Goal: Task Accomplishment & Management: Use online tool/utility

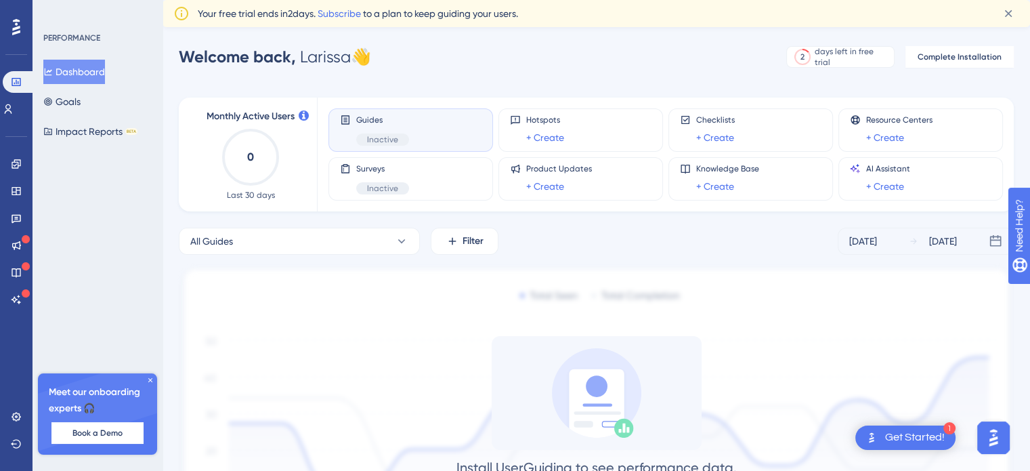
drag, startPoint x: 1203, startPoint y: 14, endPoint x: 461, endPoint y: 62, distance: 743.9
click at [461, 62] on div "Welcome back, Larissa 👋 2 days left in free trial Click to see upgrade options …" at bounding box center [596, 56] width 835 height 27
click at [72, 107] on button "Goals" at bounding box center [61, 101] width 37 height 24
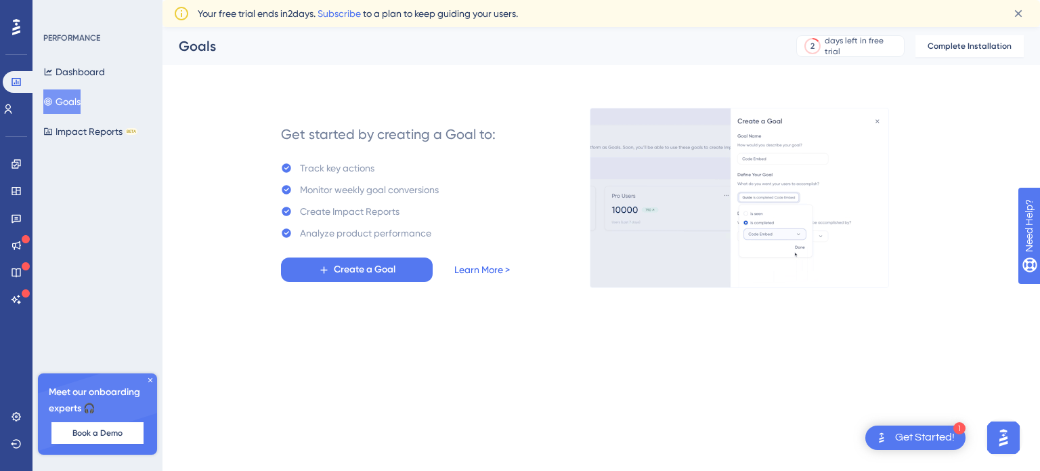
click at [494, 274] on link "Learn More >" at bounding box center [482, 269] width 56 height 16
click at [84, 137] on button "Impact Reports BETA" at bounding box center [90, 131] width 94 height 24
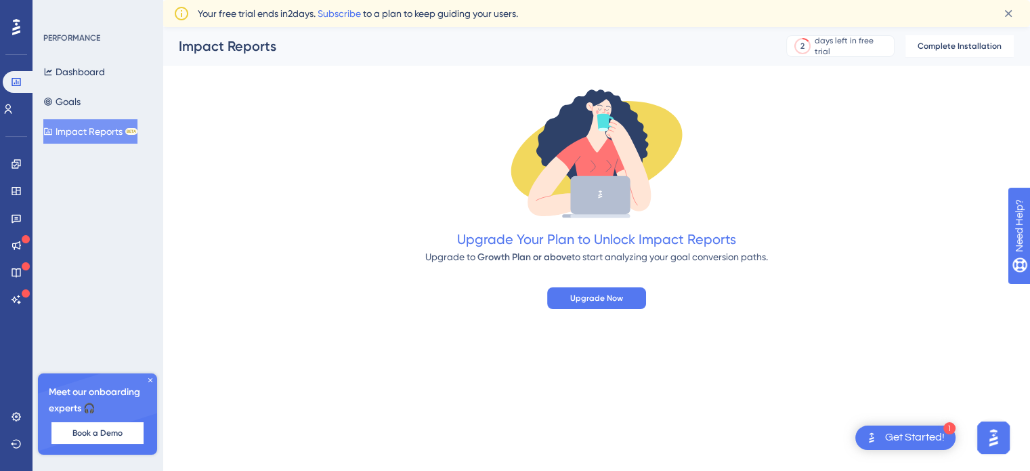
scroll to position [135, 0]
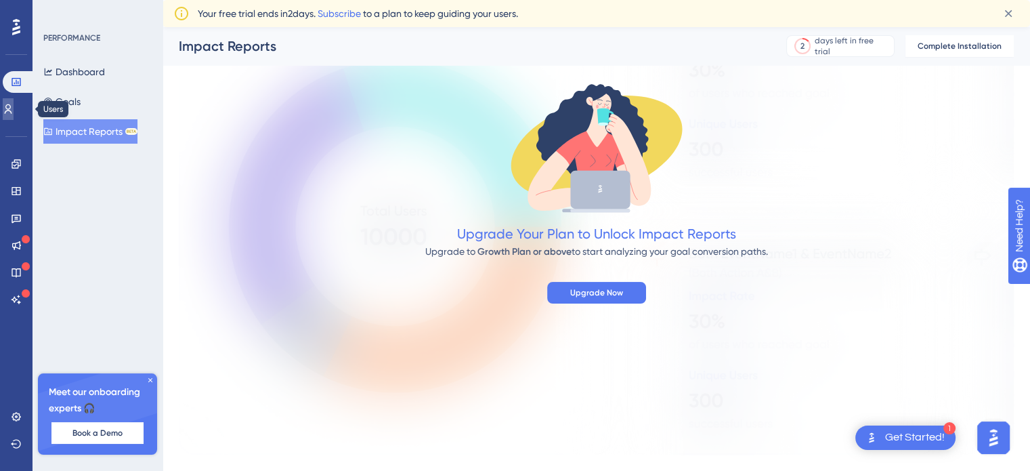
click at [9, 110] on link at bounding box center [8, 109] width 11 height 22
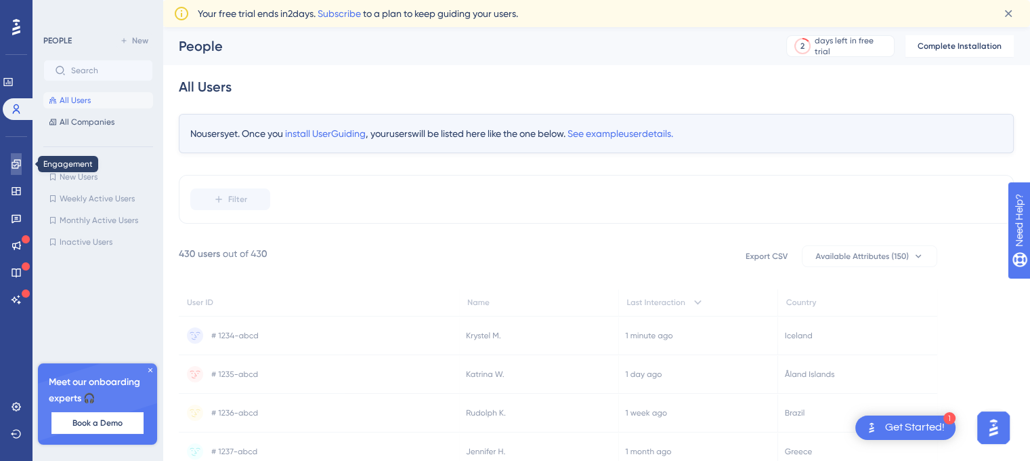
click at [11, 169] on link at bounding box center [16, 164] width 11 height 22
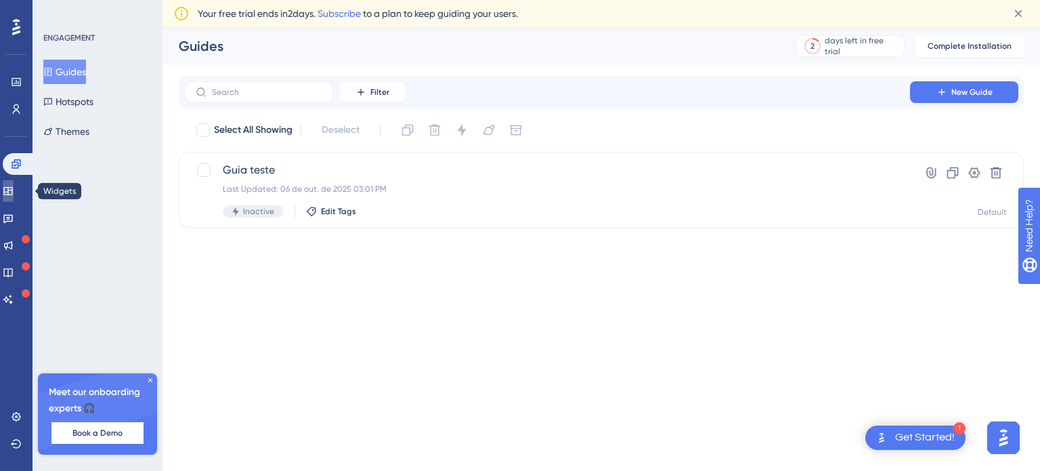
click at [14, 184] on link at bounding box center [8, 191] width 11 height 22
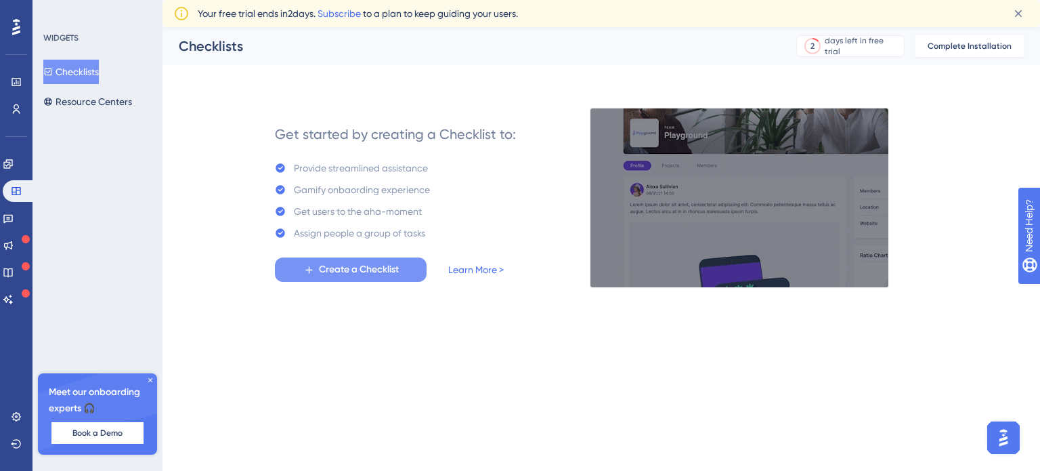
click at [374, 271] on span "Create a Checklist" at bounding box center [359, 269] width 80 height 16
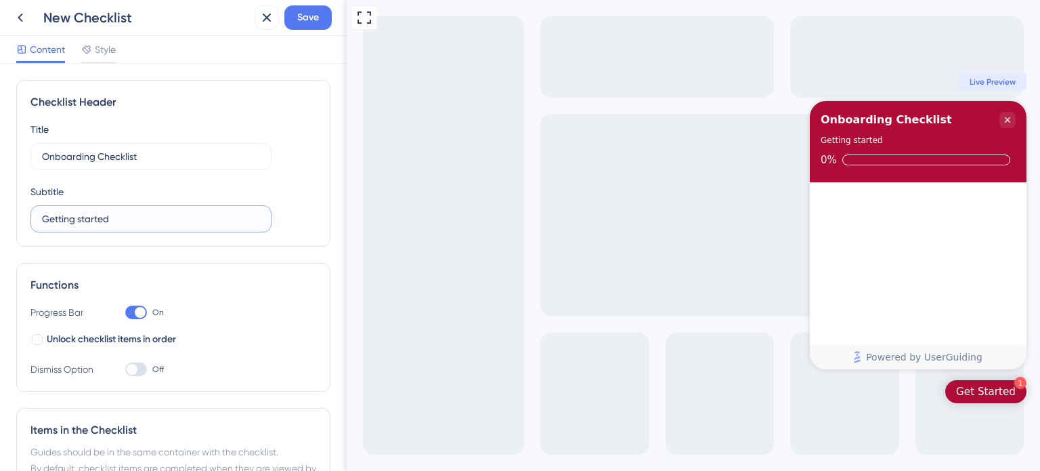
click at [77, 224] on input "Getting started" at bounding box center [151, 218] width 218 height 15
drag, startPoint x: 121, startPoint y: 217, endPoint x: 20, endPoint y: 215, distance: 100.9
click at [20, 215] on div "Checklist Header Title Onboarding Checklist Subtitle Getting started" at bounding box center [173, 163] width 314 height 167
click at [142, 161] on input "Onboarding Checklist" at bounding box center [151, 156] width 218 height 15
drag, startPoint x: 141, startPoint y: 158, endPoint x: 0, endPoint y: 164, distance: 141.0
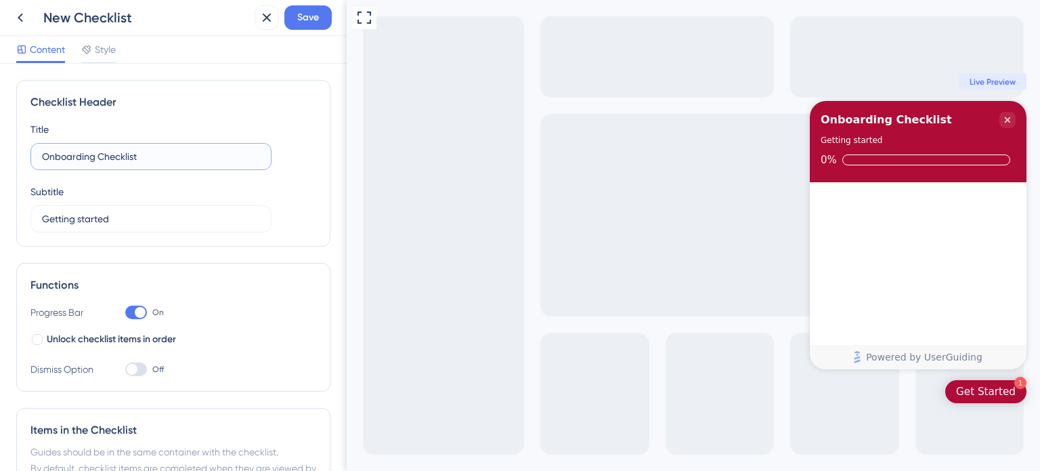
click at [0, 164] on div "Checklist Header Title Onboarding Checklist Subtitle Getting started Functions …" at bounding box center [173, 267] width 347 height 407
click at [38, 154] on label "Painel" at bounding box center [150, 156] width 241 height 27
click at [42, 154] on input "Painel" at bounding box center [151, 156] width 218 height 15
click at [38, 159] on label "Painel" at bounding box center [150, 156] width 241 height 27
click at [42, 159] on input "Painel" at bounding box center [151, 156] width 218 height 15
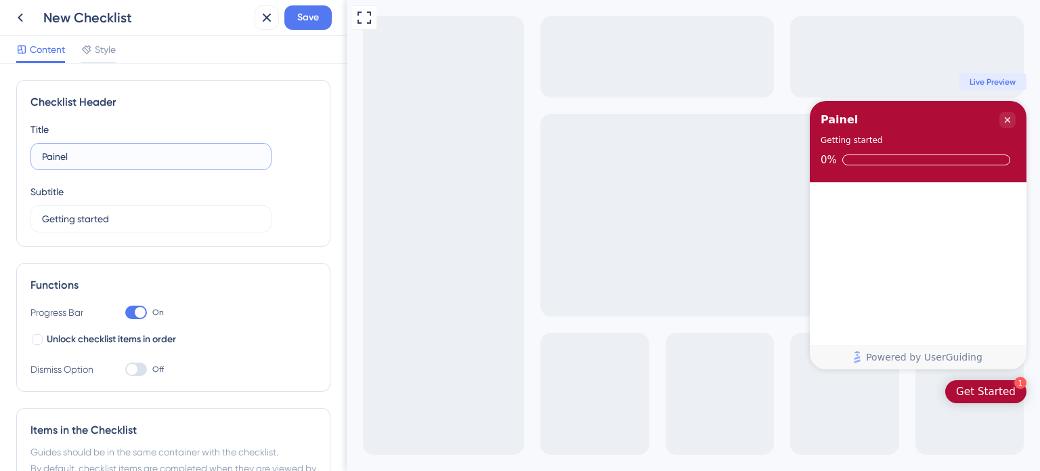
click at [43, 156] on input "Painel" at bounding box center [151, 156] width 218 height 15
type input "Checklist do Painel"
click at [106, 220] on input "Getting started" at bounding box center [151, 218] width 218 height 15
drag, startPoint x: 114, startPoint y: 216, endPoint x: 0, endPoint y: 217, distance: 114.5
click at [0, 217] on div "Checklist Header Title Checklist do Painel Subtitle Getting started Functions P…" at bounding box center [173, 267] width 347 height 407
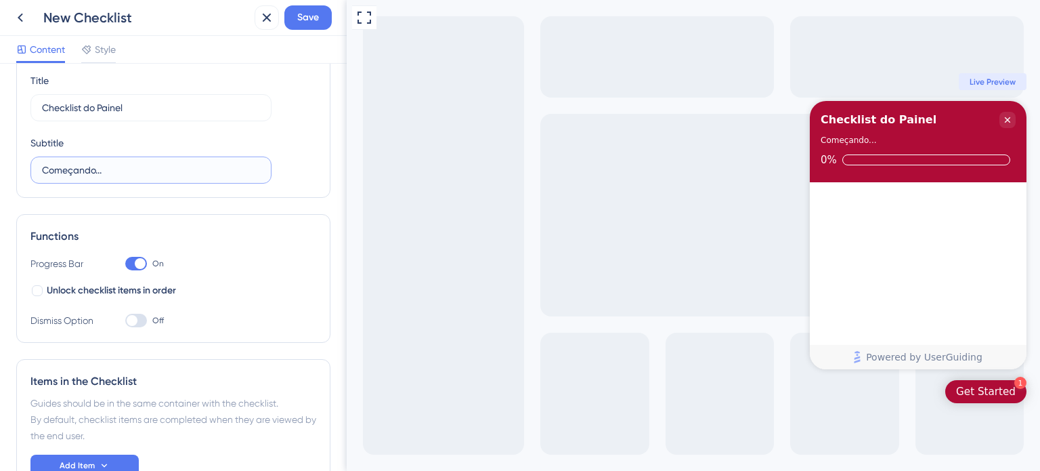
scroll to position [135, 0]
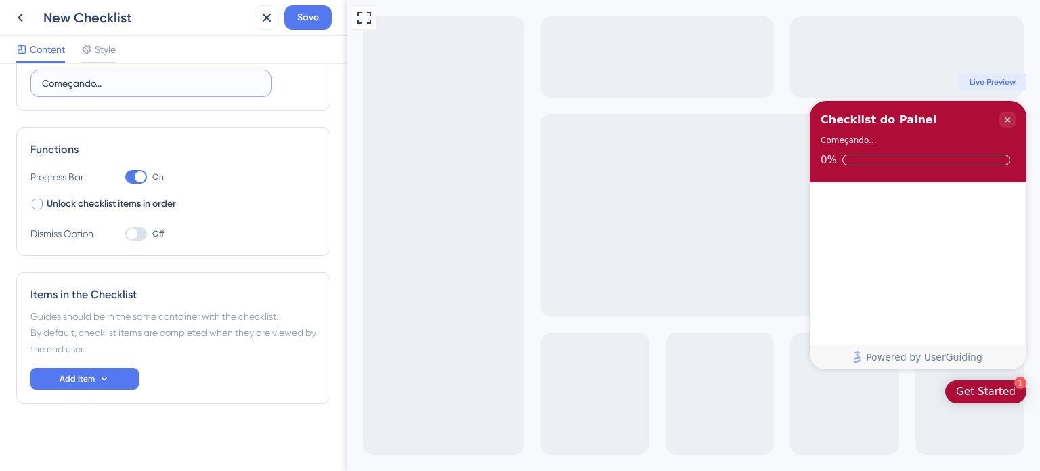
type input "Começando..."
click at [35, 208] on div at bounding box center [37, 203] width 11 height 11
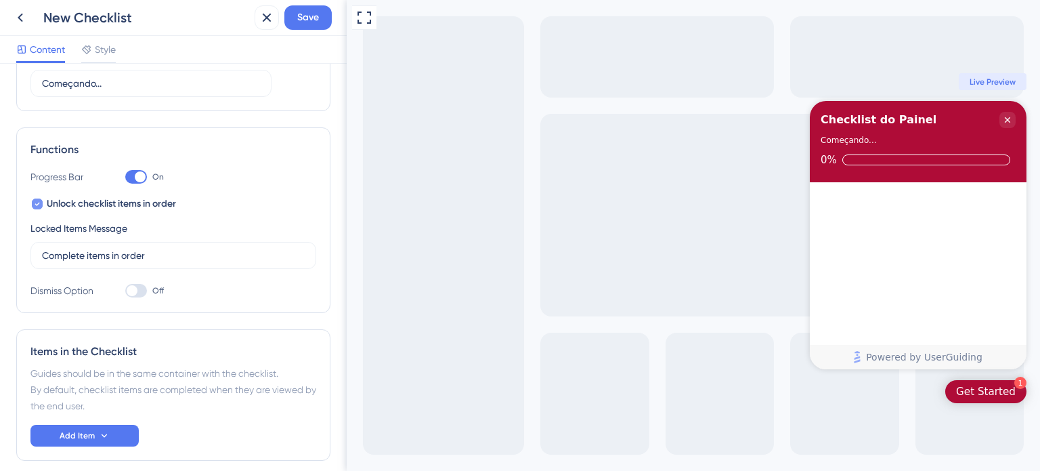
click at [35, 208] on icon at bounding box center [37, 203] width 5 height 11
checkbox input "false"
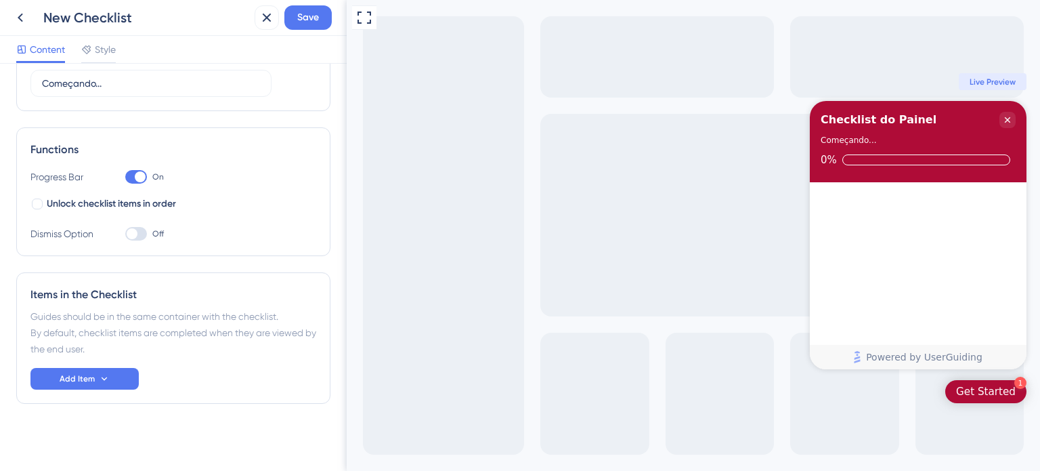
click at [131, 232] on div at bounding box center [132, 233] width 11 height 11
click at [125, 234] on input "Off" at bounding box center [125, 234] width 1 height 1
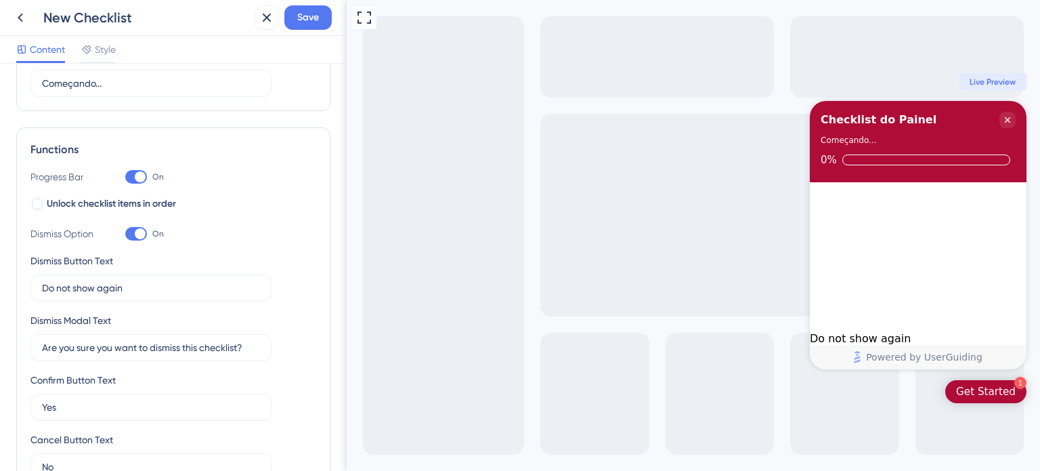
click at [131, 232] on div at bounding box center [136, 234] width 22 height 14
click at [125, 234] on input "On" at bounding box center [125, 234] width 1 height 1
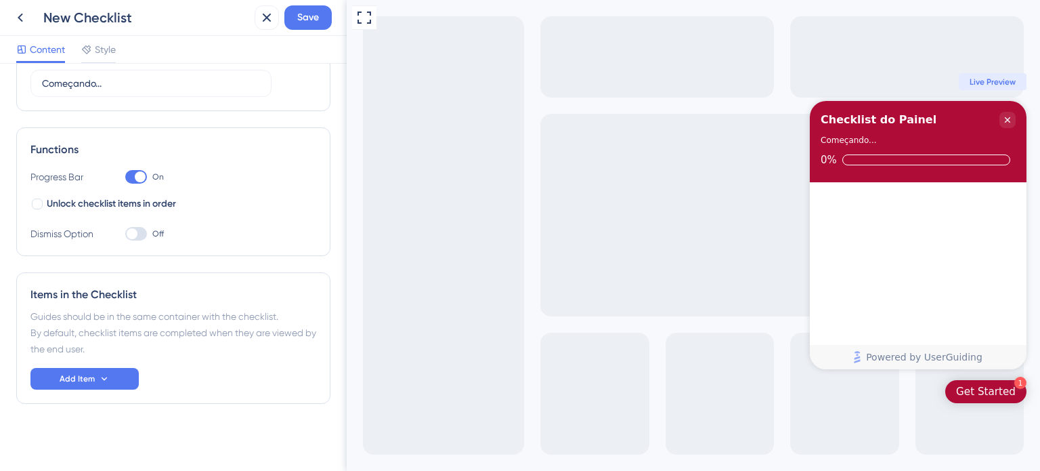
click at [131, 232] on div at bounding box center [132, 233] width 11 height 11
click at [125, 234] on input "Off" at bounding box center [125, 234] width 1 height 1
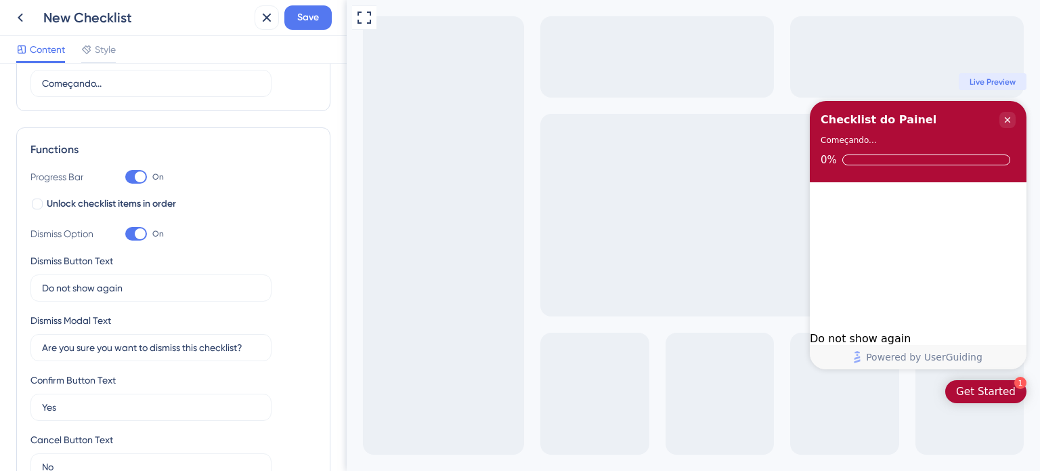
click at [131, 232] on div at bounding box center [136, 234] width 22 height 14
click at [125, 234] on input "On" at bounding box center [125, 234] width 1 height 1
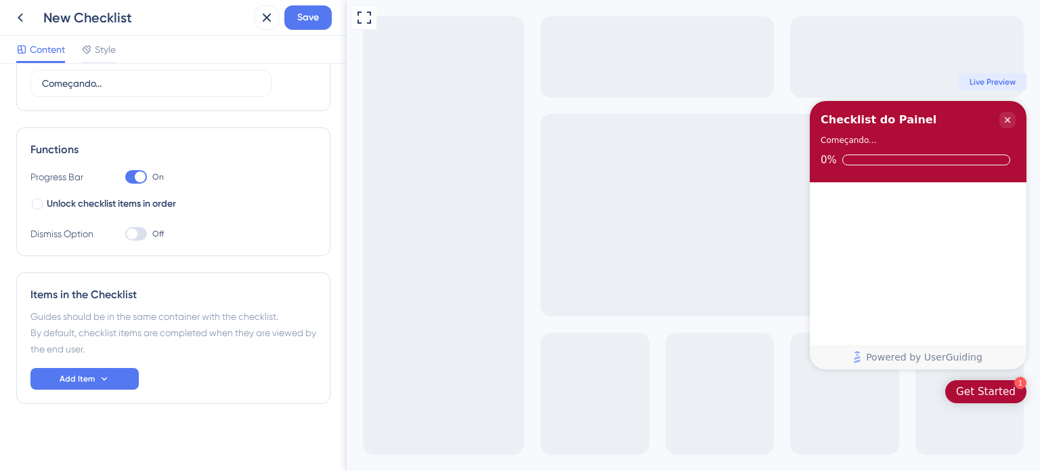
click at [131, 232] on div at bounding box center [132, 233] width 11 height 11
click at [125, 234] on input "Off" at bounding box center [125, 234] width 1 height 1
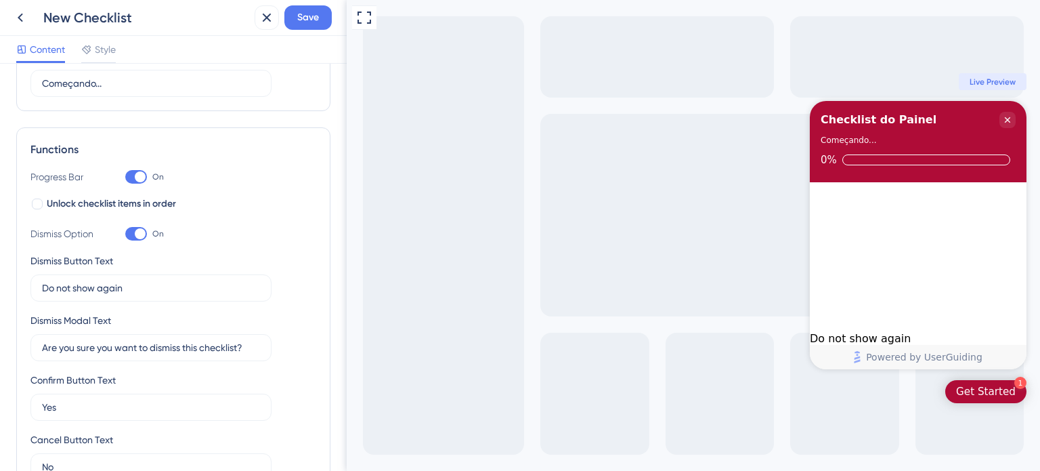
click at [131, 232] on div at bounding box center [136, 234] width 22 height 14
click at [125, 234] on input "On" at bounding box center [125, 234] width 1 height 1
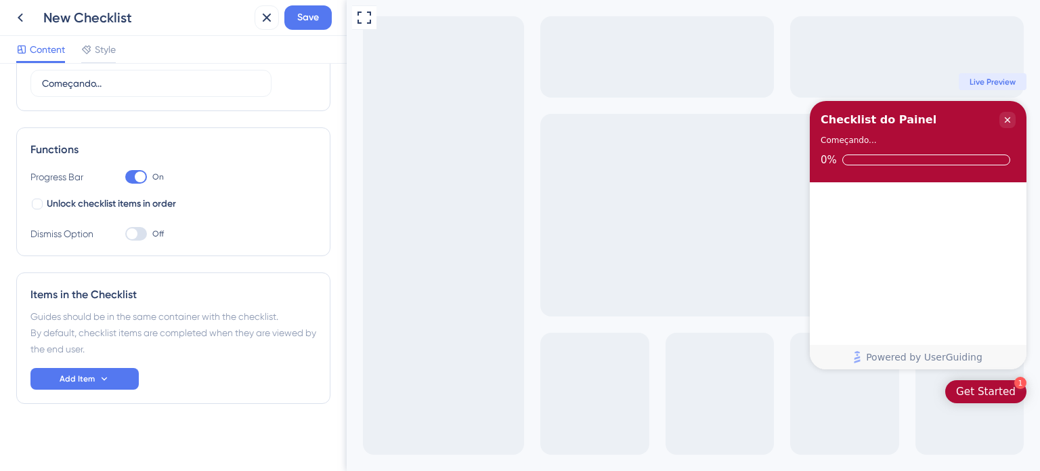
scroll to position [137, 0]
click at [137, 225] on div at bounding box center [136, 232] width 22 height 14
click at [125, 232] on input "Off" at bounding box center [125, 232] width 1 height 1
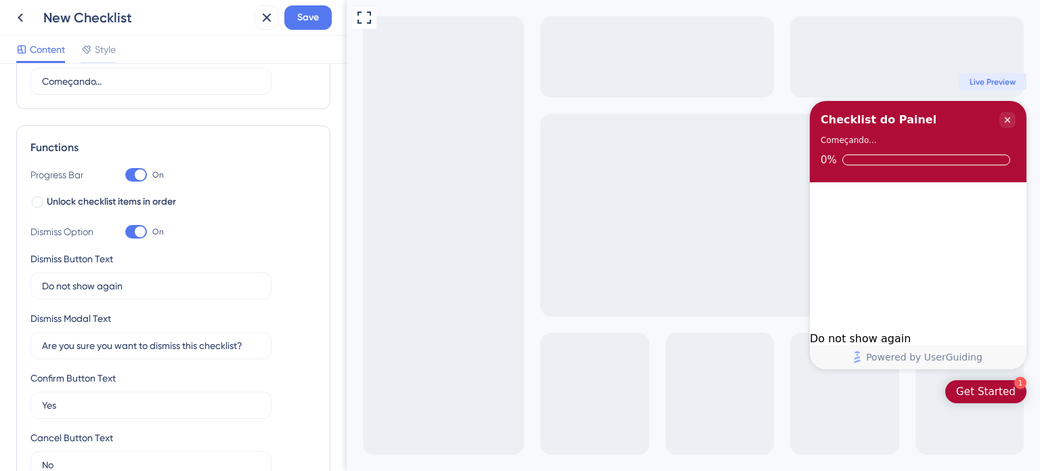
click at [137, 225] on div at bounding box center [136, 232] width 22 height 14
click at [125, 232] on input "On" at bounding box center [125, 232] width 1 height 1
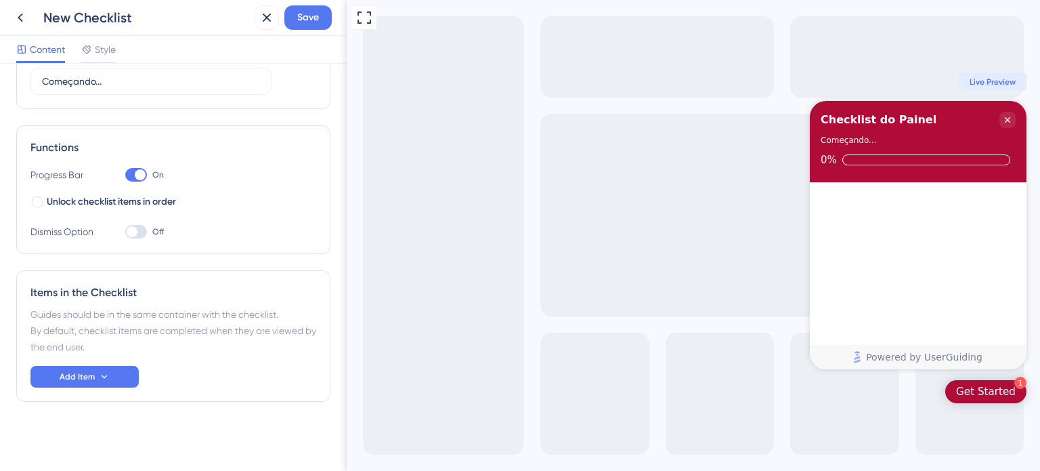
click at [137, 232] on div at bounding box center [136, 232] width 22 height 14
click at [125, 232] on input "Off" at bounding box center [125, 232] width 1 height 1
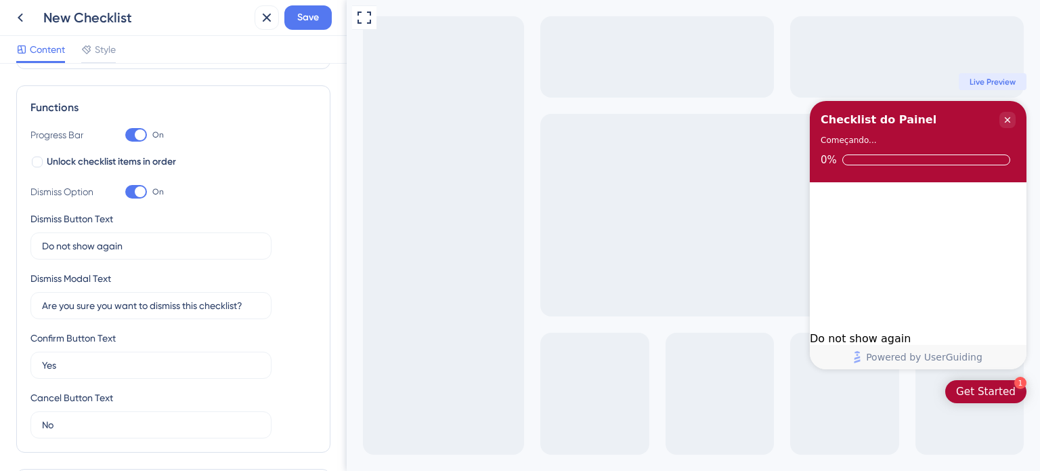
scroll to position [173, 0]
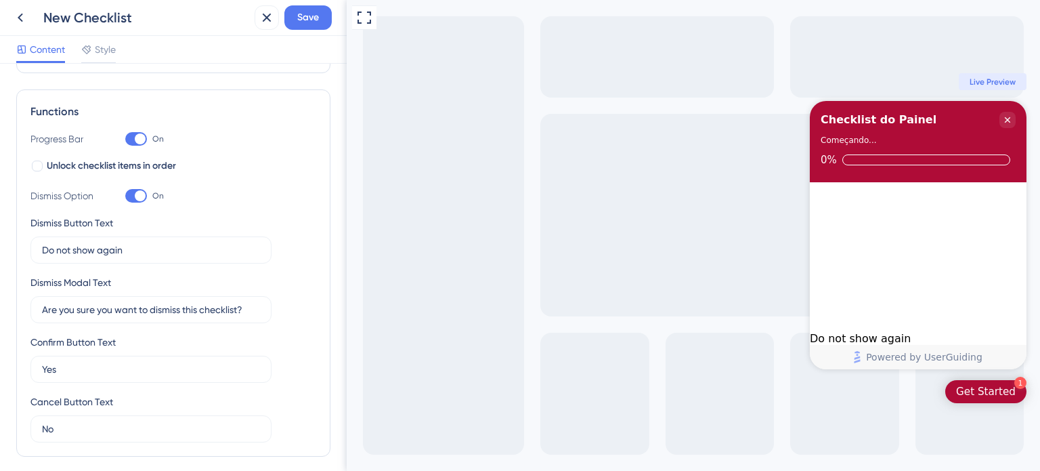
click at [142, 192] on div at bounding box center [140, 195] width 11 height 11
click at [125, 196] on input "On" at bounding box center [125, 196] width 1 height 1
checkbox input "false"
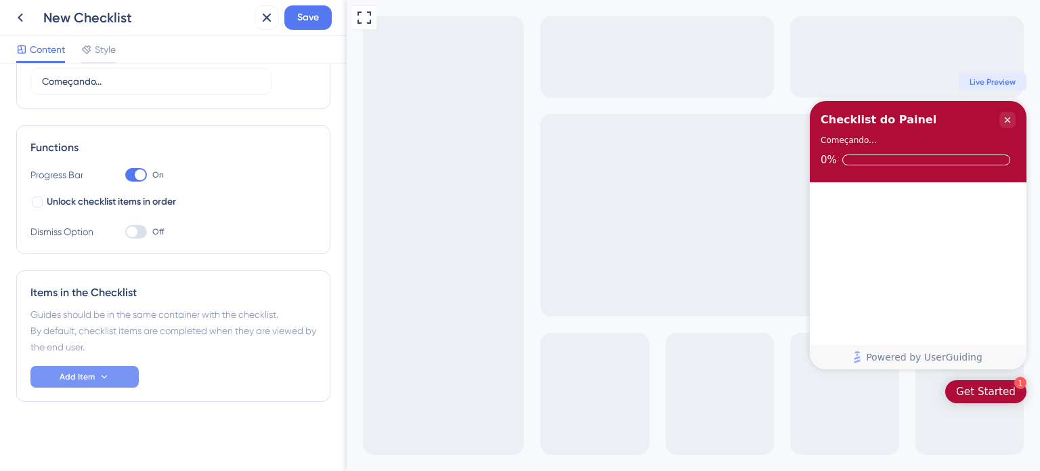
click at [114, 381] on button "Add Item" at bounding box center [84, 377] width 108 height 22
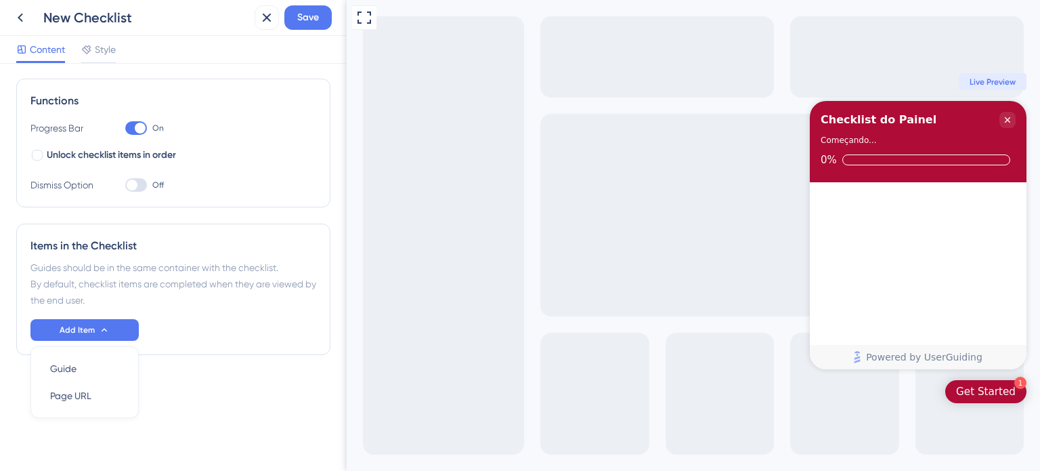
click at [160, 330] on div "Add Item Guide Guide Page URL Page URL" at bounding box center [173, 330] width 286 height 22
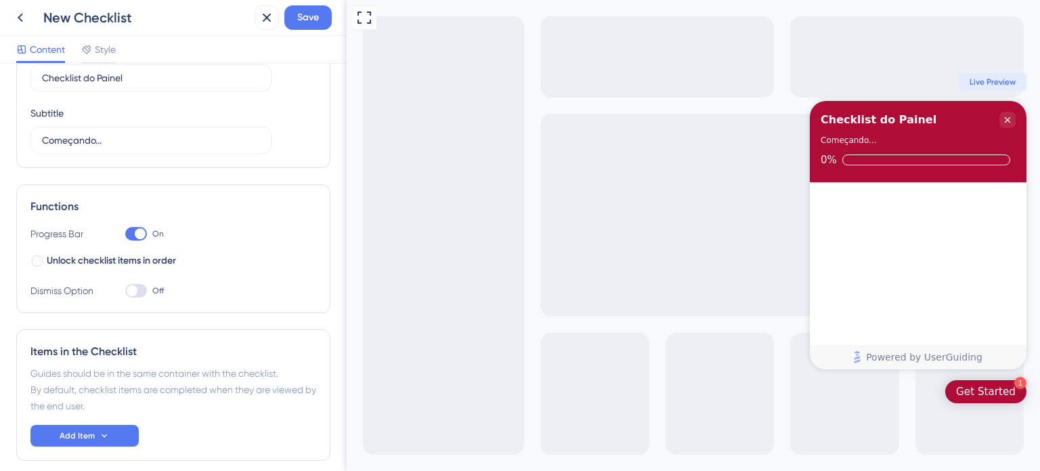
scroll to position [0, 0]
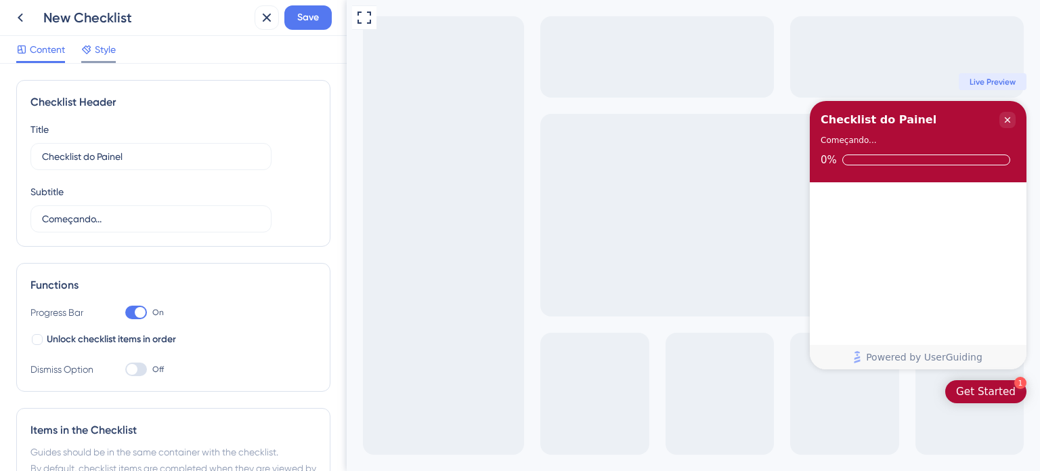
click at [108, 50] on span "Style" at bounding box center [105, 49] width 21 height 16
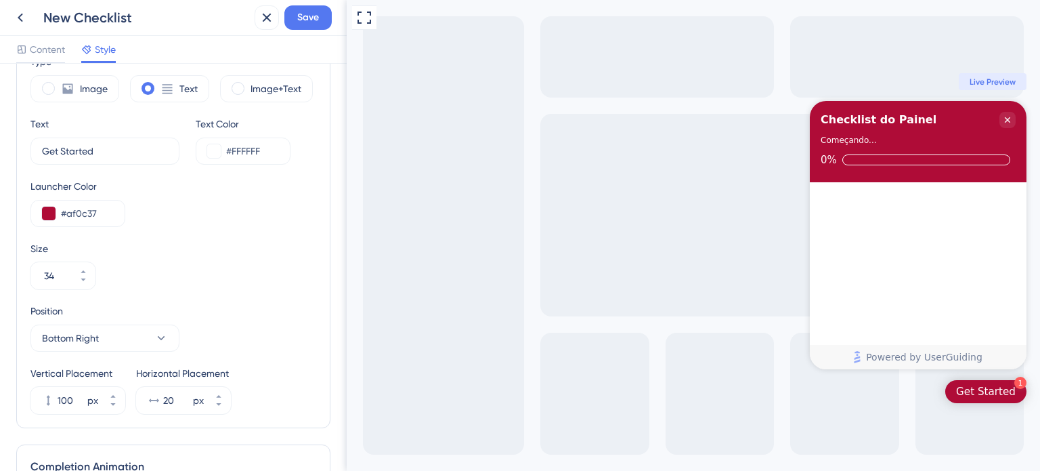
scroll to position [752, 0]
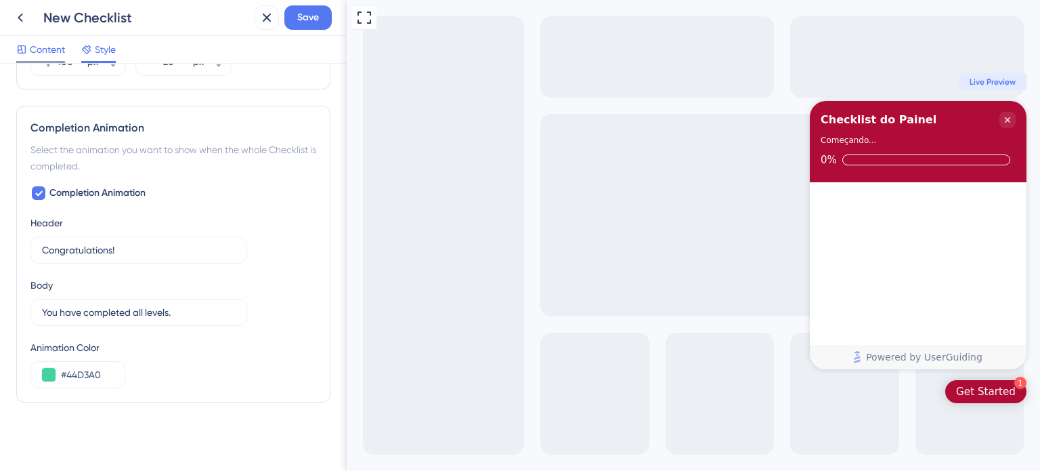
click at [37, 45] on span "Content" at bounding box center [47, 49] width 35 height 16
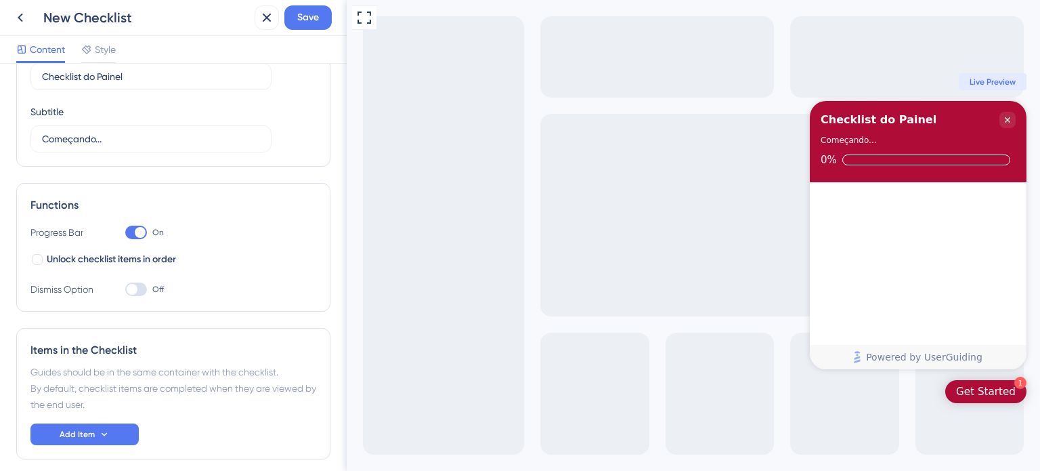
scroll to position [137, 0]
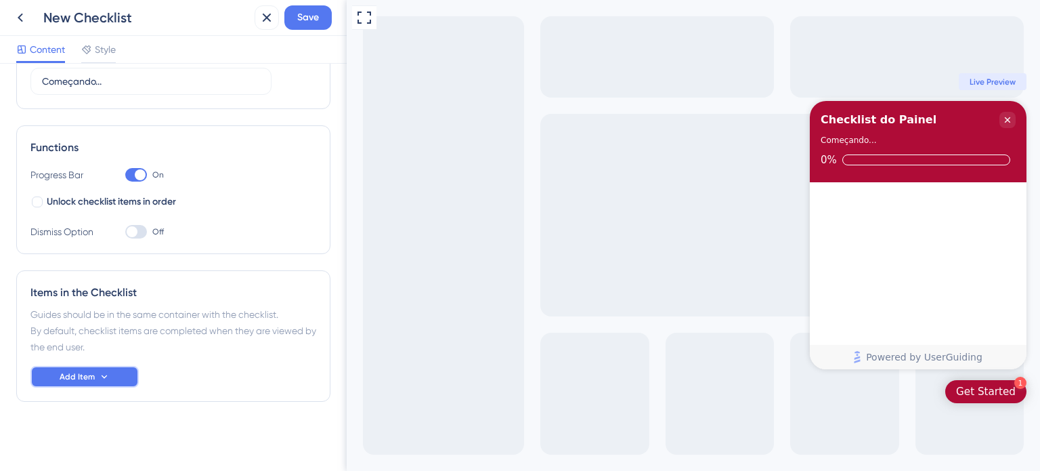
click at [102, 372] on icon at bounding box center [104, 376] width 11 height 11
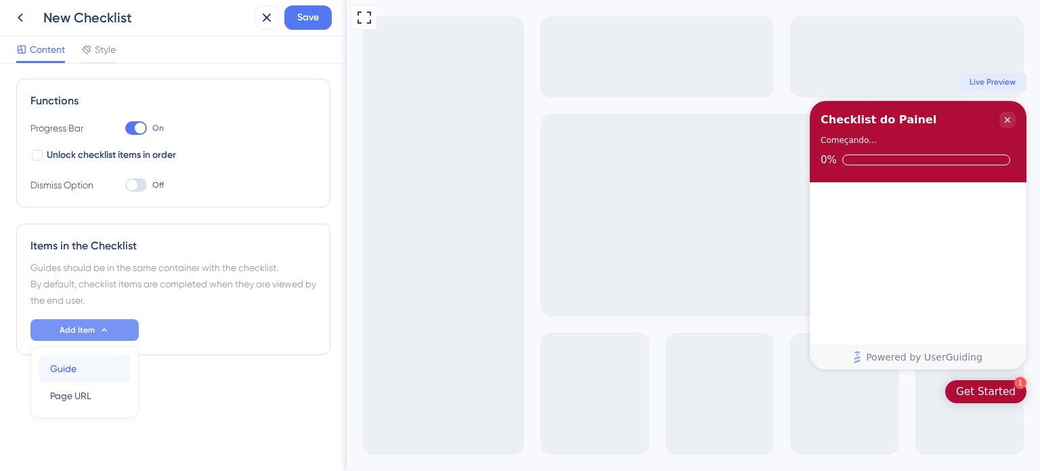
click at [79, 373] on div "Guide Guide" at bounding box center [84, 368] width 69 height 27
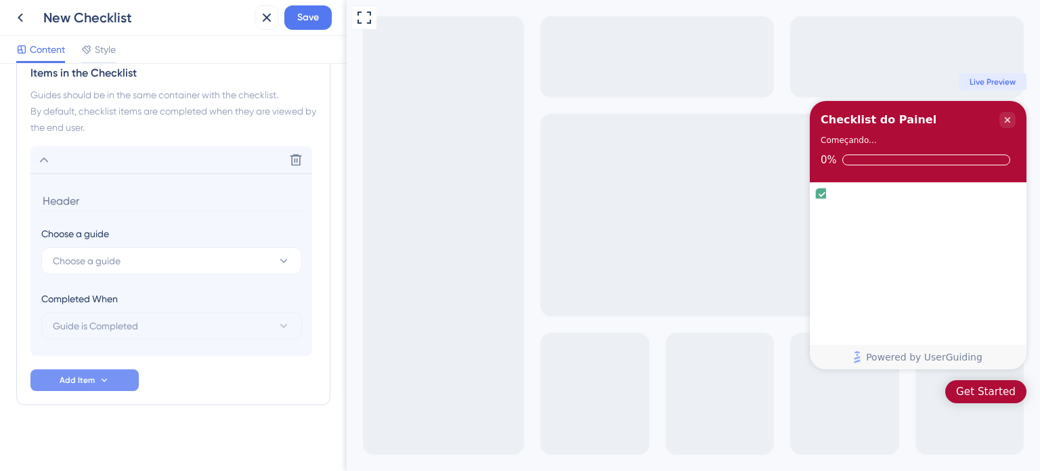
scroll to position [360, 0]
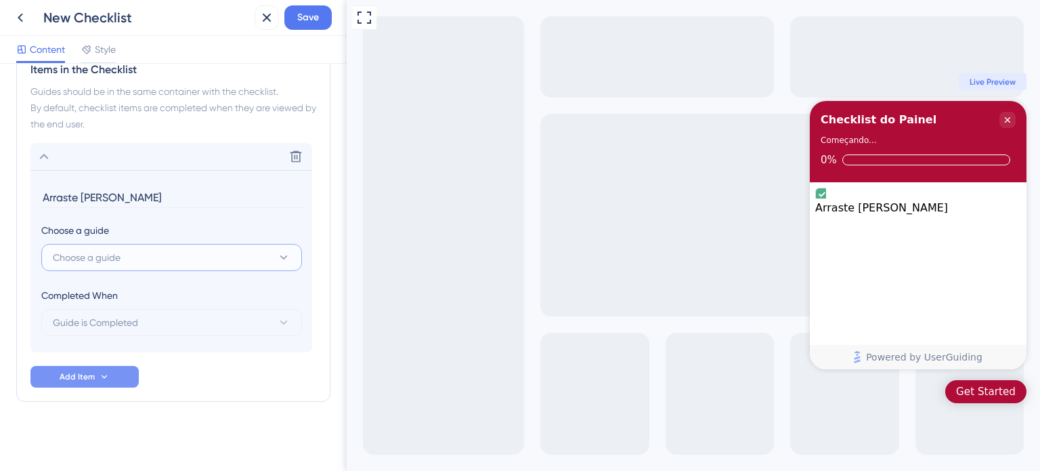
click at [142, 247] on button "Choose a guide" at bounding box center [171, 257] width 261 height 27
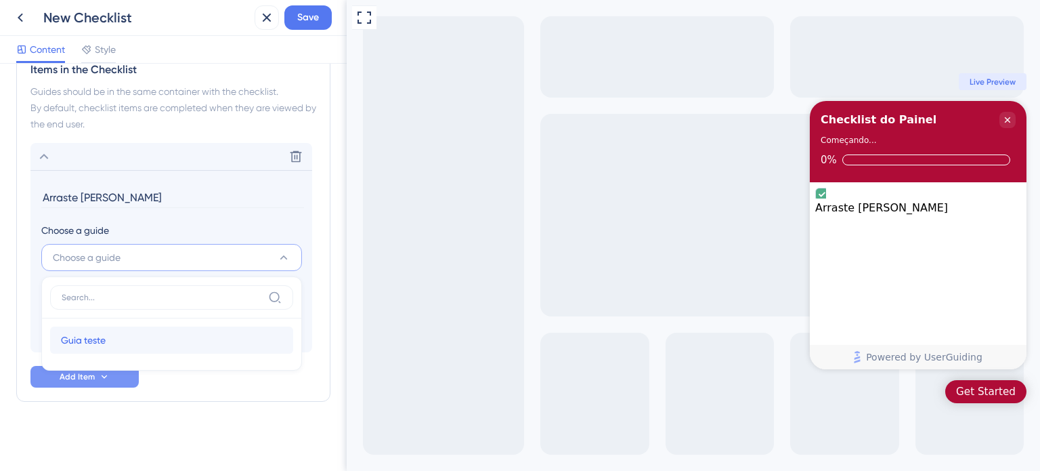
click at [115, 343] on div "Guia [DEMOGRAPHIC_DATA] teste" at bounding box center [171, 339] width 221 height 27
type input "Guia teste"
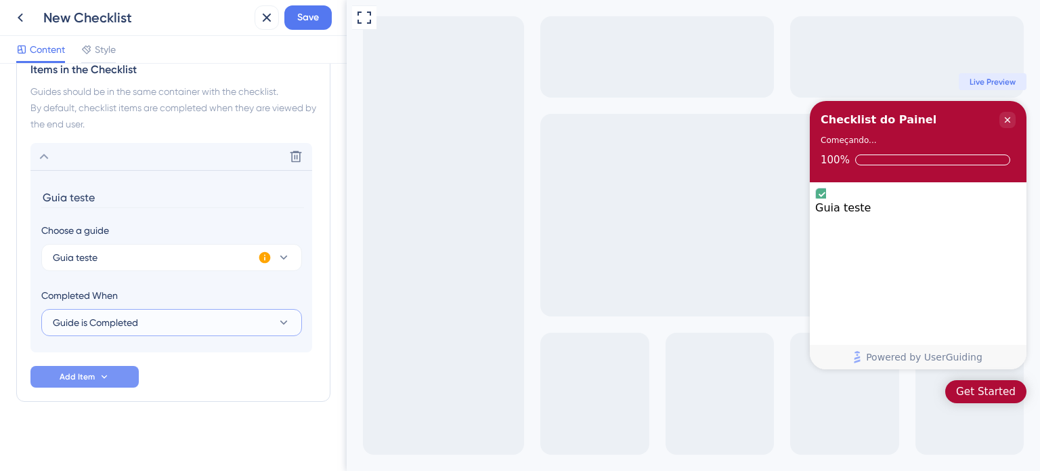
click at [139, 320] on button "Guide is Completed" at bounding box center [171, 322] width 261 height 27
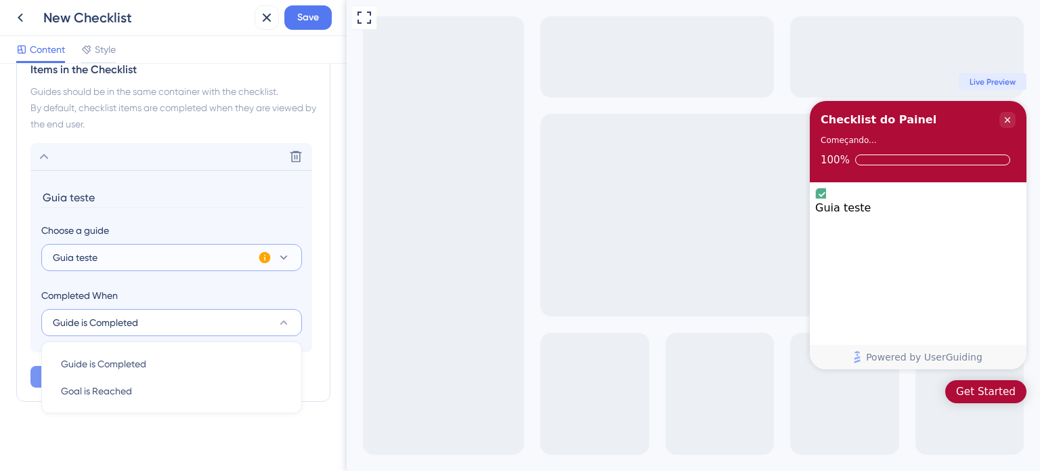
click at [167, 251] on button "Guia teste" at bounding box center [171, 257] width 261 height 27
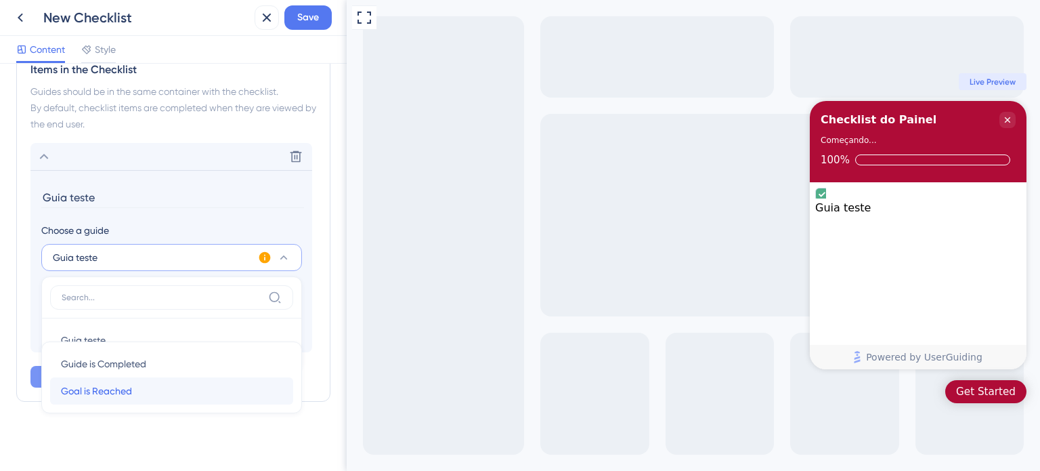
click at [98, 387] on span "Goal is Reached" at bounding box center [96, 391] width 71 height 16
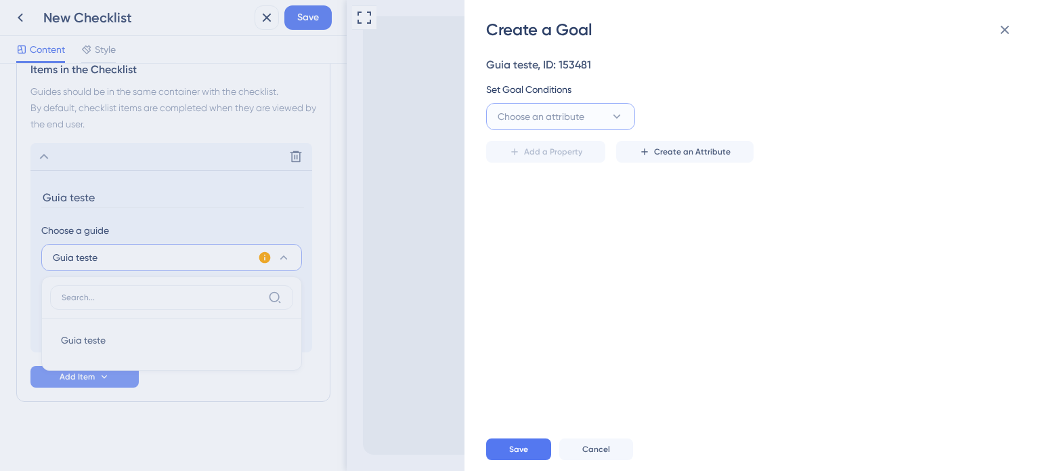
click at [561, 128] on button "Choose an attribute" at bounding box center [560, 116] width 149 height 27
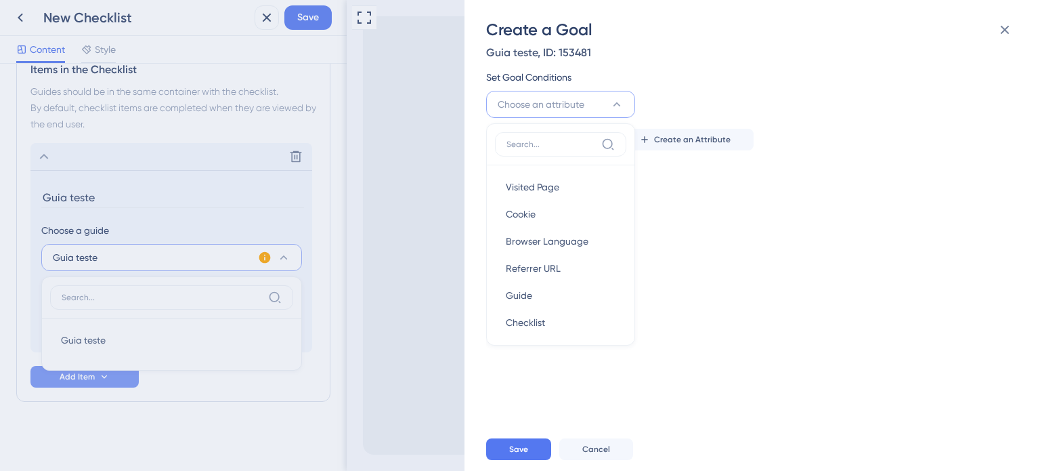
click at [222, 206] on div "Create a Goal Guia teste, ID: 153481 Set Goal Conditions Choose an attribute Vi…" at bounding box center [520, 235] width 1040 height 471
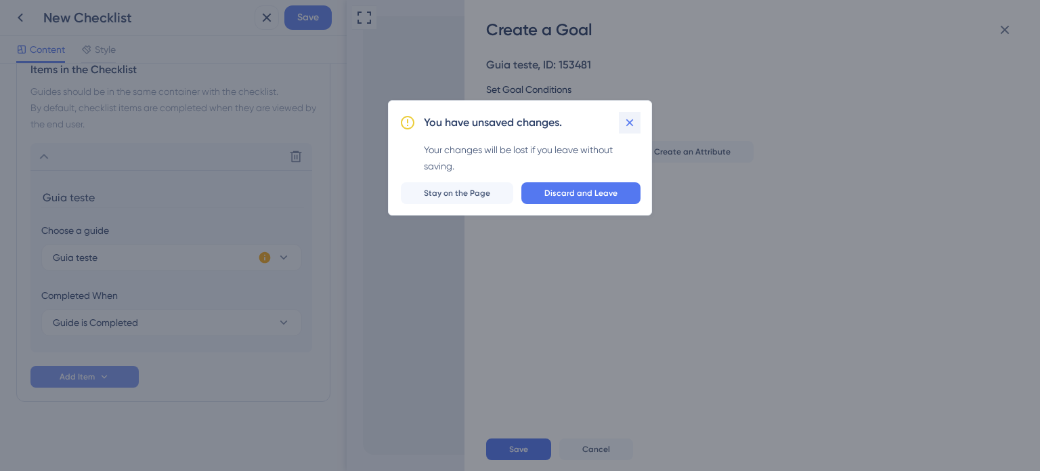
click at [626, 126] on icon at bounding box center [630, 123] width 14 height 14
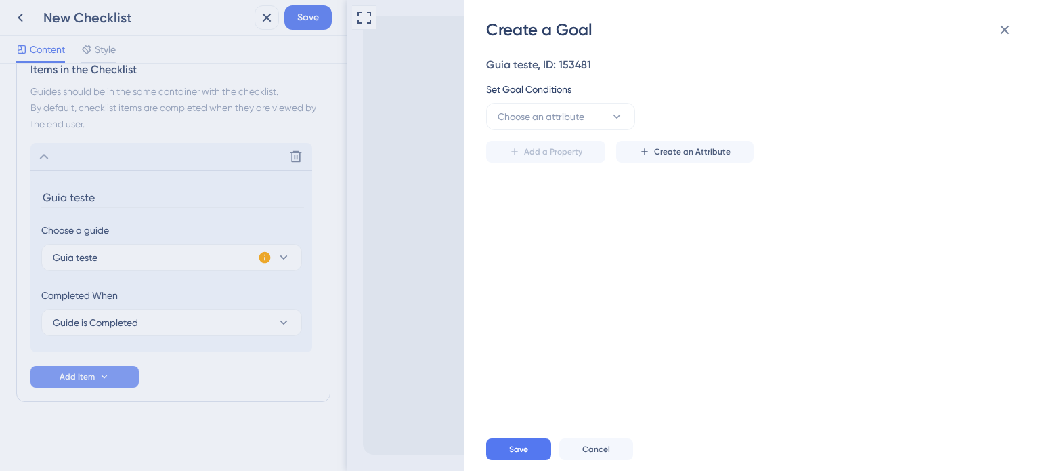
click at [138, 263] on div "Create a Goal Guia teste, ID: 153481 Set Goal Conditions Choose an attribute Ad…" at bounding box center [520, 235] width 1040 height 471
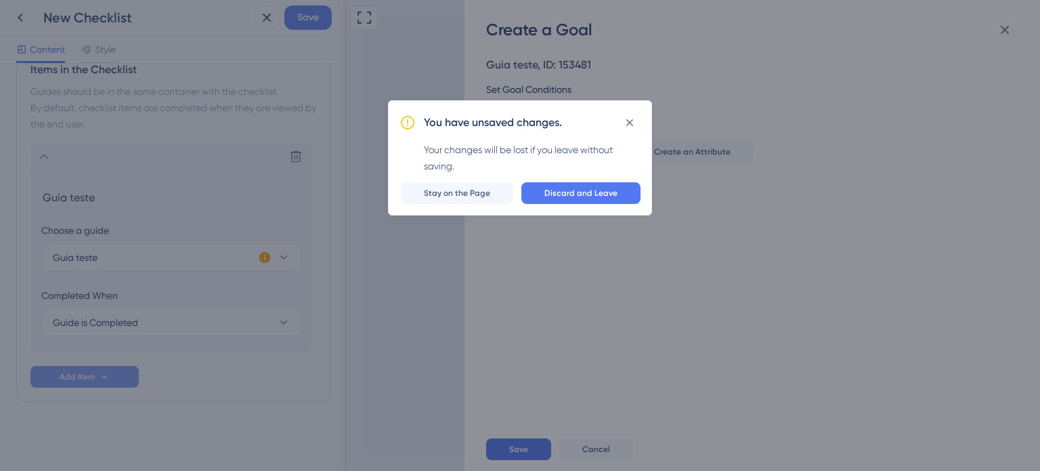
click at [263, 213] on div "You have unsaved changes. Your changes will be lost if you leave without saving…" at bounding box center [520, 235] width 1040 height 471
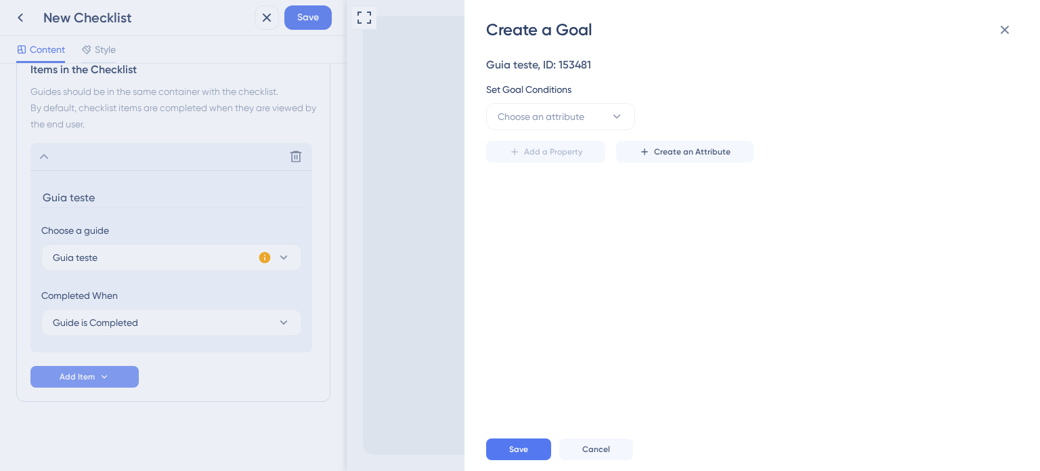
click at [137, 323] on div "Create a Goal Guia teste, ID: 153481 Set Goal Conditions Choose an attribute Ad…" at bounding box center [520, 235] width 1040 height 471
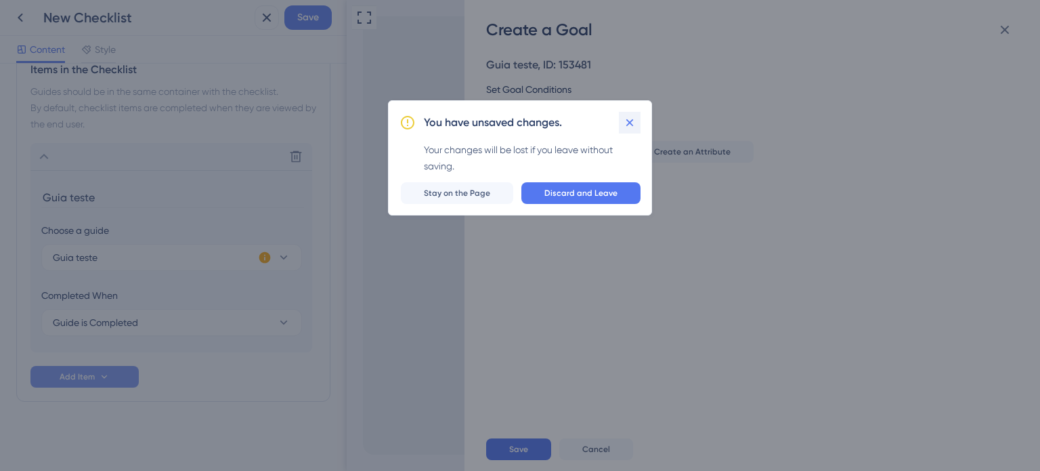
click at [626, 118] on icon at bounding box center [630, 123] width 14 height 14
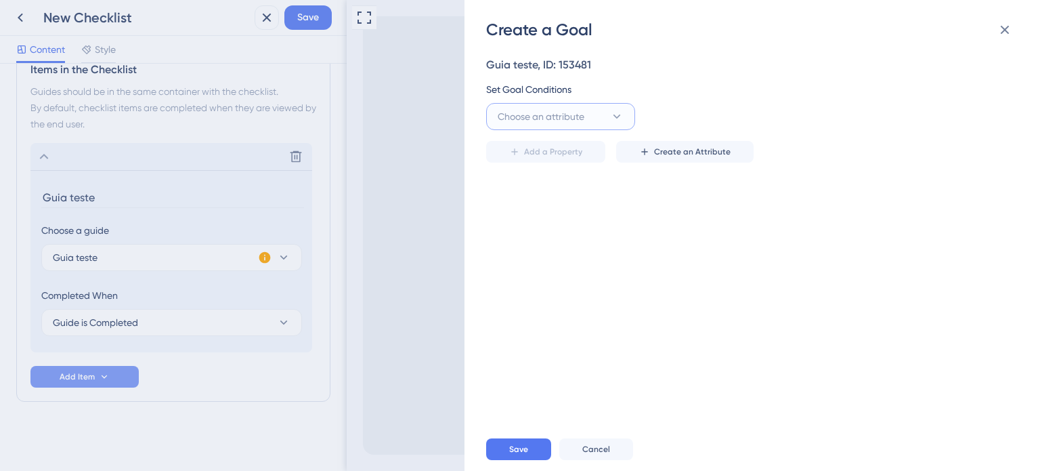
click at [593, 110] on button "Choose an attribute" at bounding box center [560, 116] width 149 height 27
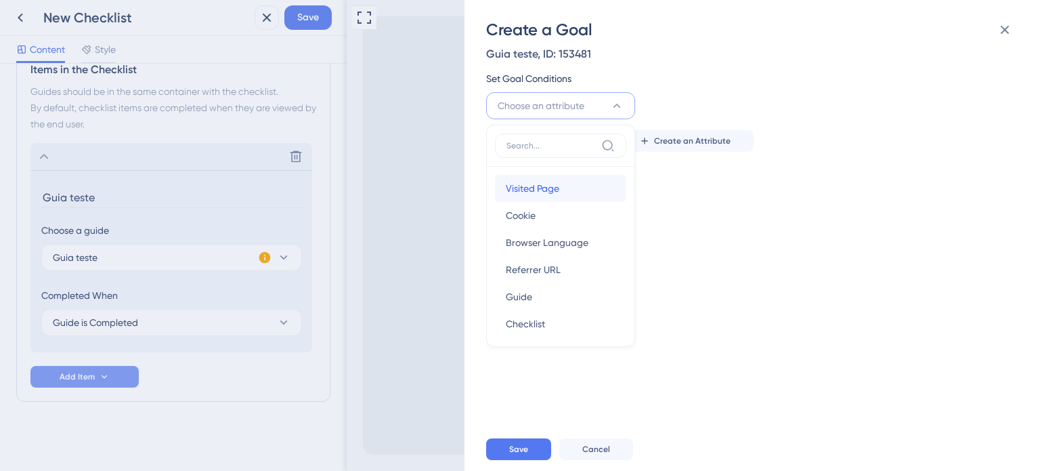
click at [563, 181] on div "Visited Page Visited Page" at bounding box center [561, 188] width 110 height 27
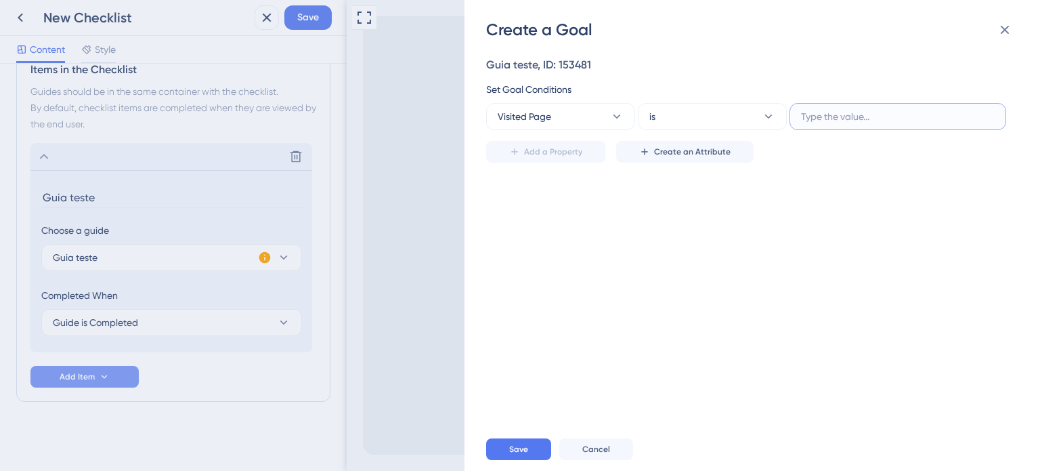
click at [874, 110] on input "text" at bounding box center [898, 116] width 194 height 15
type input "1000"
drag, startPoint x: 850, startPoint y: 236, endPoint x: 838, endPoint y: 236, distance: 12.2
click at [845, 230] on div "Guia teste, ID: 153481 Set Goal Conditions Visited Page is 1000 Add a Property …" at bounding box center [759, 234] width 546 height 387
click at [509, 447] on span "Save" at bounding box center [518, 449] width 19 height 11
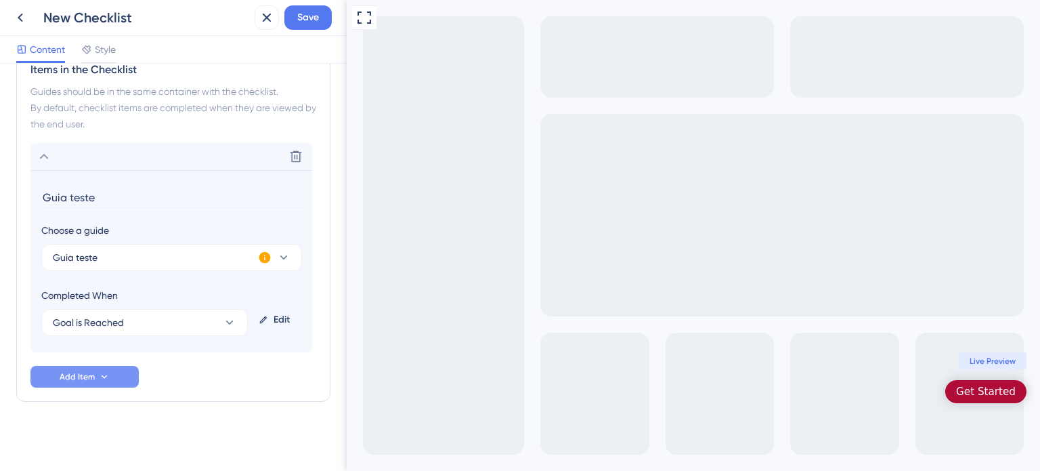
click at [973, 397] on div "Get Started" at bounding box center [986, 392] width 60 height 14
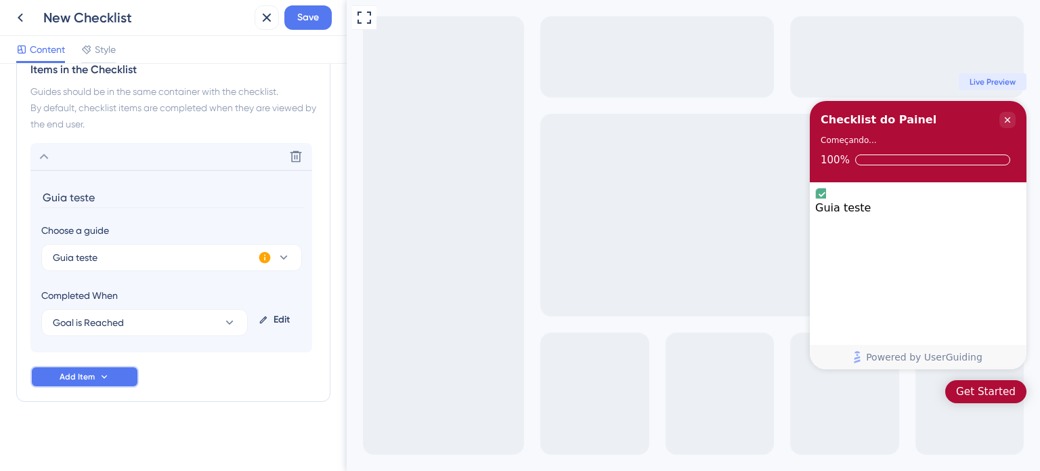
click at [73, 369] on button "Add Item" at bounding box center [84, 377] width 108 height 22
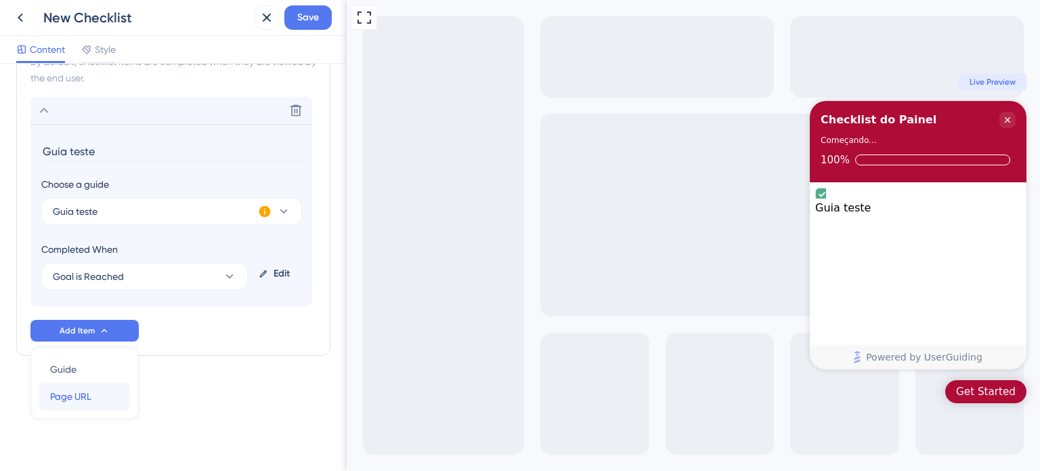
click at [77, 395] on span "Page URL" at bounding box center [70, 396] width 41 height 16
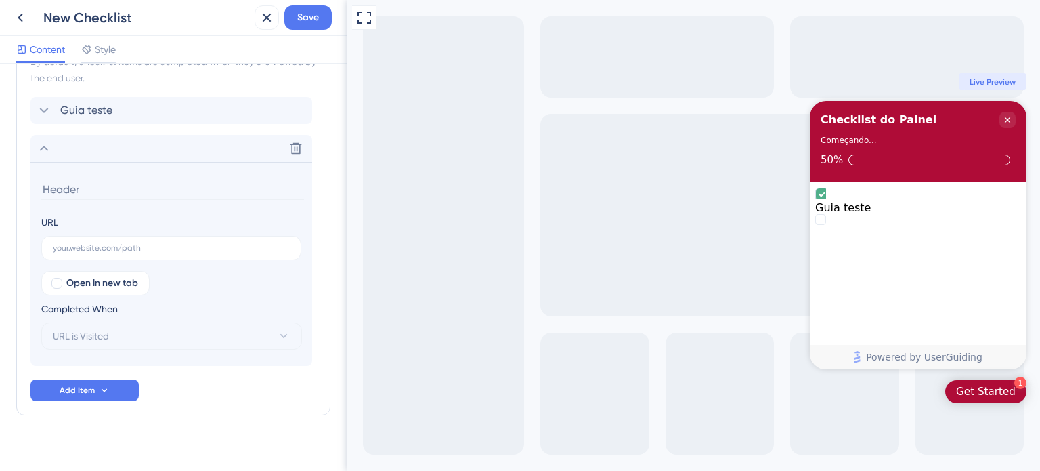
scroll to position [420, 0]
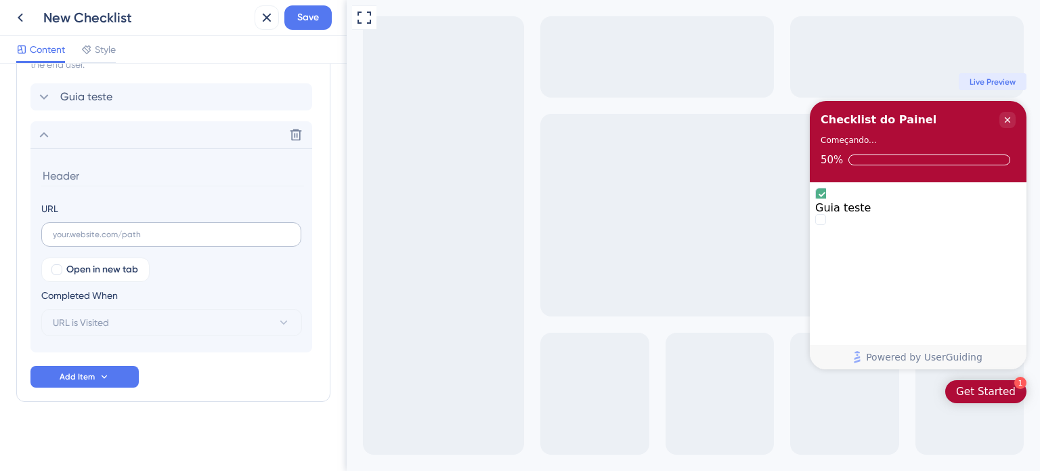
click at [103, 227] on label at bounding box center [171, 234] width 260 height 24
click at [103, 230] on input "text" at bounding box center [171, 234] width 237 height 9
click at [294, 135] on icon at bounding box center [297, 135] width 12 height 12
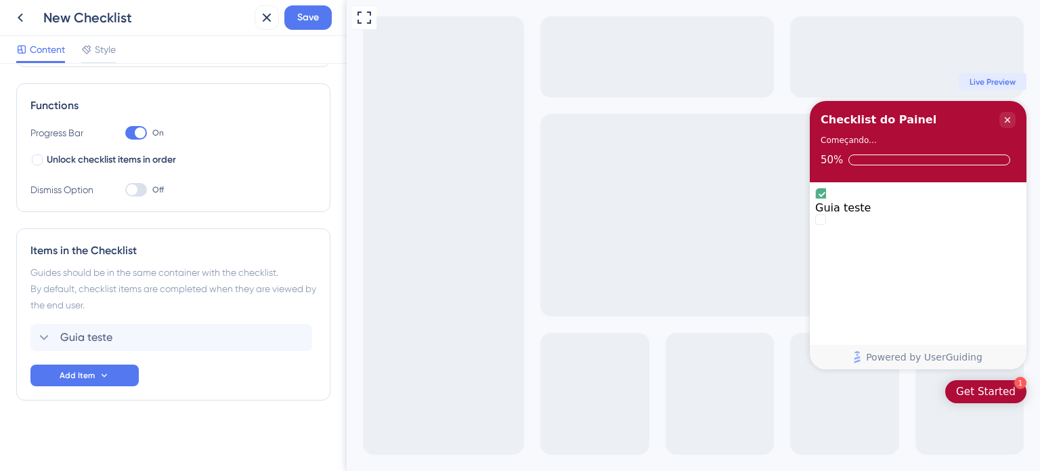
scroll to position [178, 0]
drag, startPoint x: 71, startPoint y: 375, endPoint x: 178, endPoint y: 403, distance: 110.6
click at [178, 403] on div "Checklist Header Title Checklist do Painel Subtitle Começando... Functions Prog…" at bounding box center [173, 179] width 314 height 554
click at [76, 380] on span "Add Item" at bounding box center [77, 376] width 35 height 11
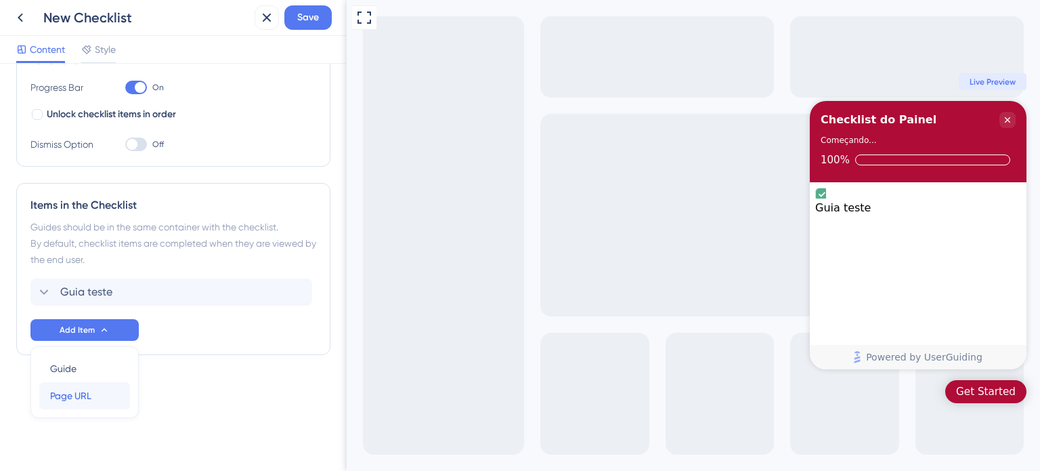
click at [79, 398] on span "Page URL" at bounding box center [70, 395] width 41 height 16
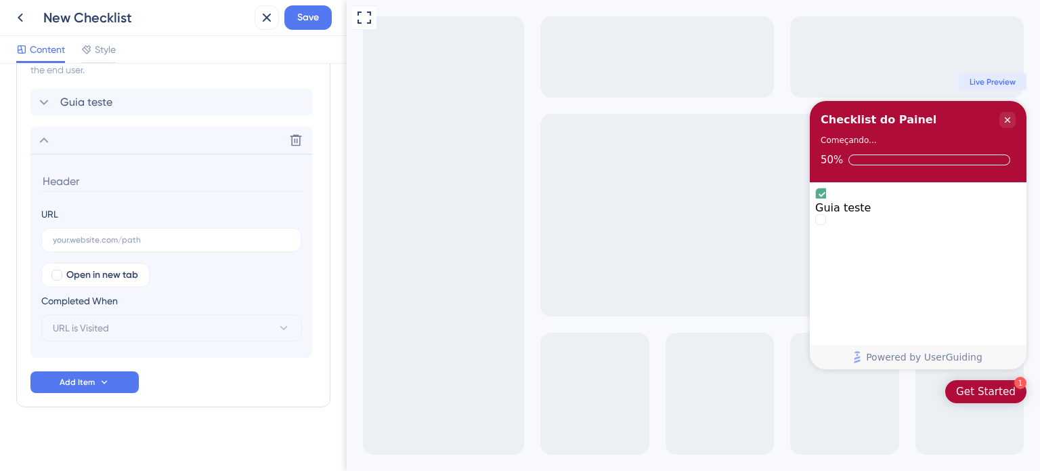
scroll to position [420, 0]
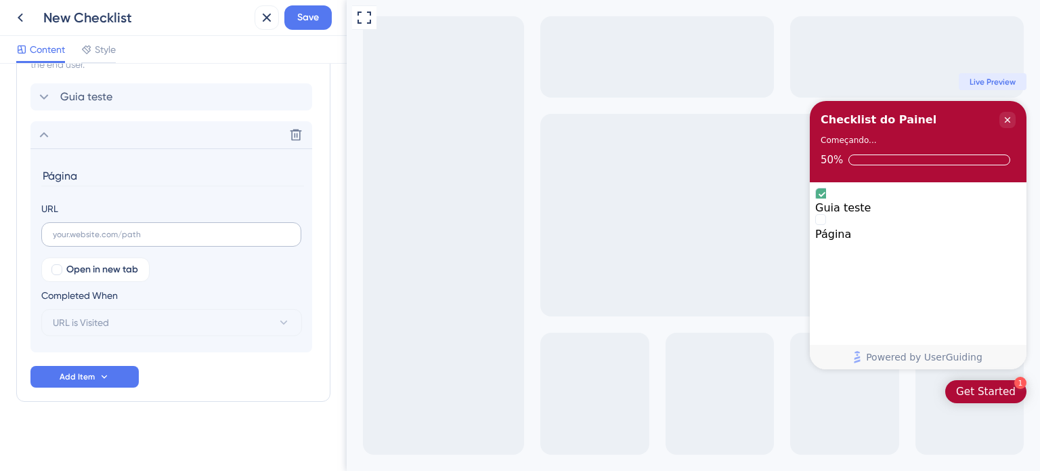
type input "Página"
click at [86, 238] on label at bounding box center [171, 234] width 260 height 24
click at [86, 238] on input "text" at bounding box center [171, 234] width 237 height 9
click at [146, 339] on section "Página URL Open in new tab Completed When URL is Visited" at bounding box center [171, 250] width 282 height 204
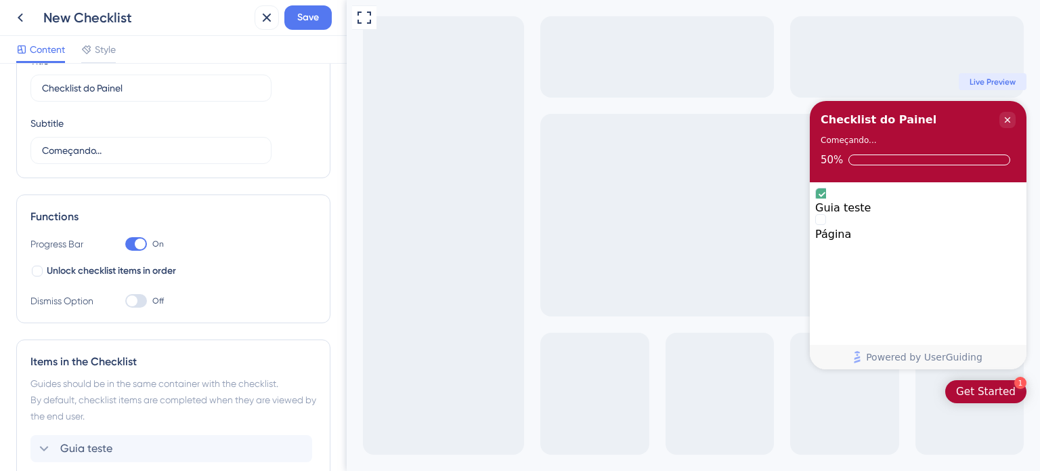
scroll to position [0, 0]
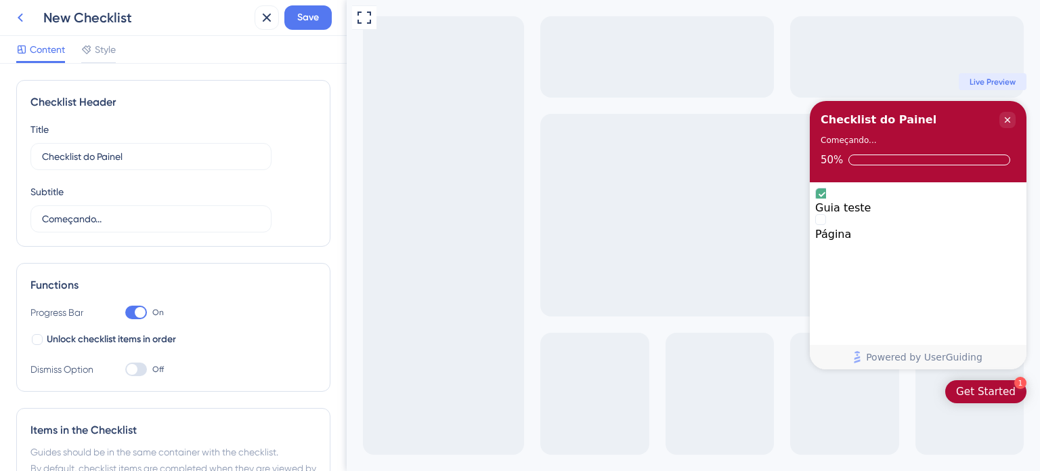
click at [18, 21] on icon at bounding box center [20, 17] width 16 height 16
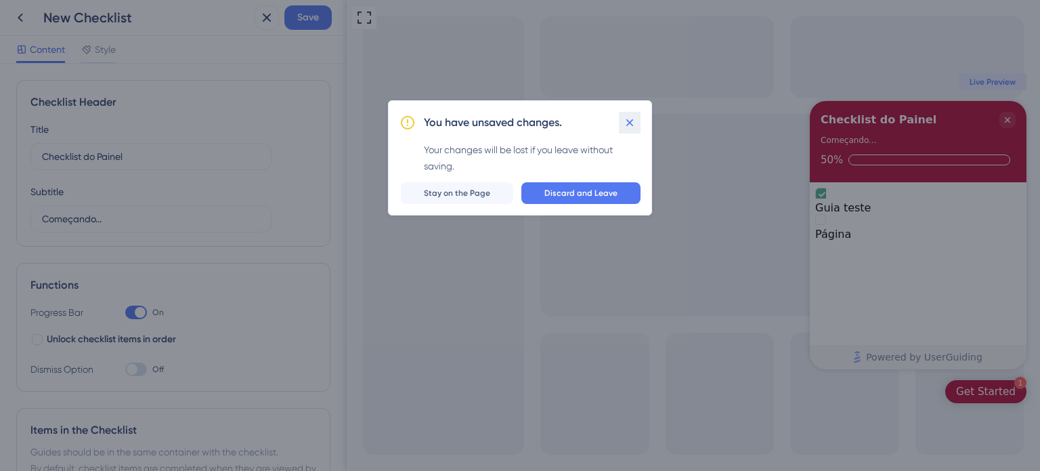
click at [623, 123] on icon at bounding box center [630, 123] width 14 height 14
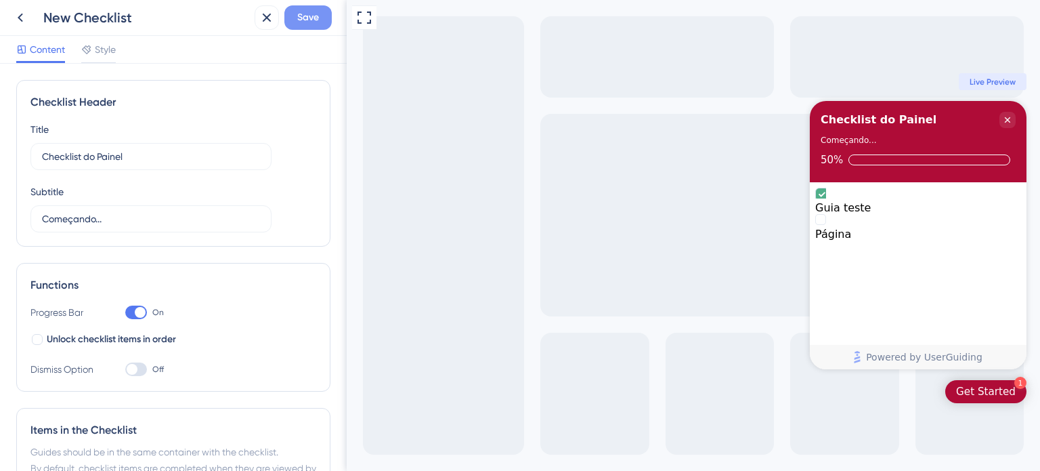
click at [313, 20] on span "Save" at bounding box center [308, 17] width 22 height 16
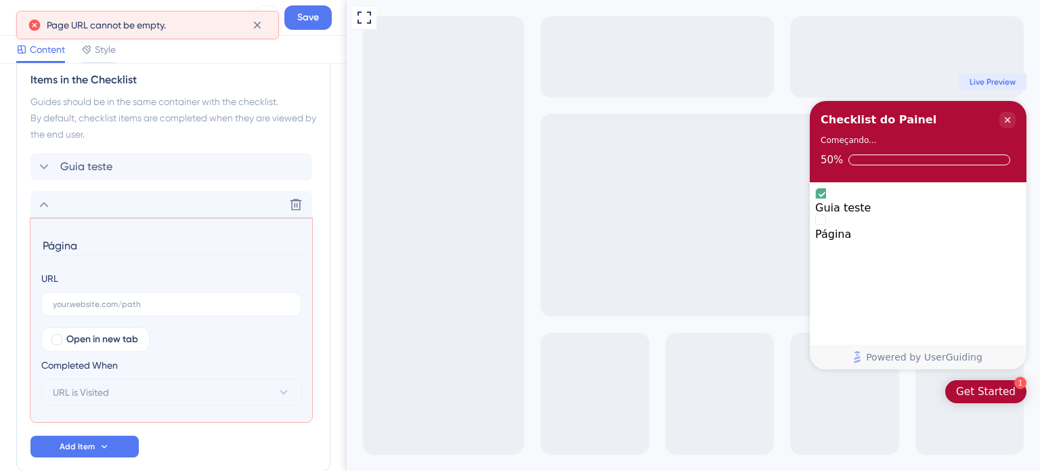
scroll to position [402, 0]
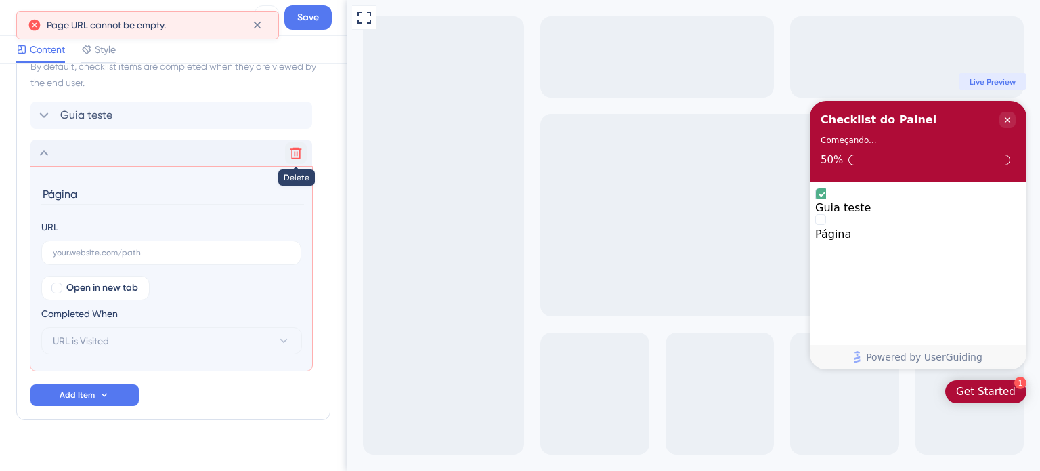
drag, startPoint x: 307, startPoint y: 146, endPoint x: 296, endPoint y: 146, distance: 11.5
click at [296, 146] on icon at bounding box center [296, 153] width 14 height 14
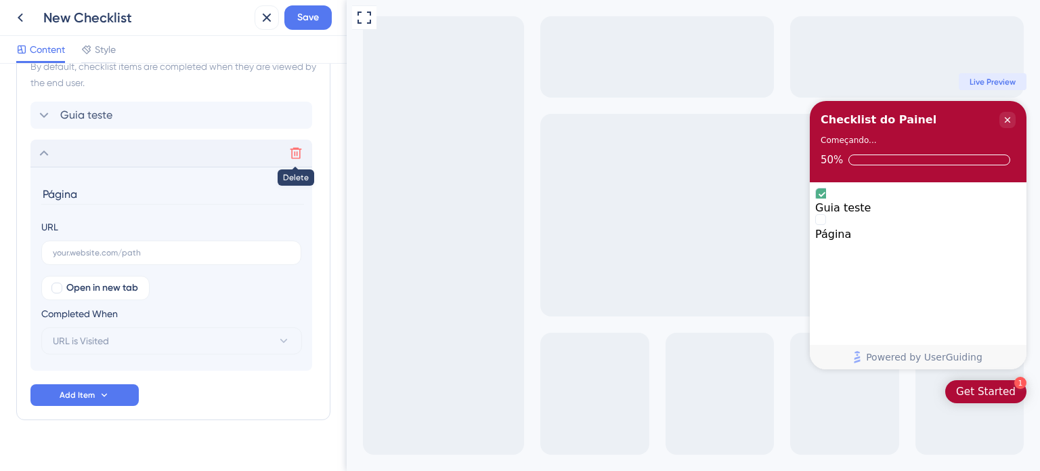
click at [290, 153] on icon at bounding box center [296, 153] width 14 height 14
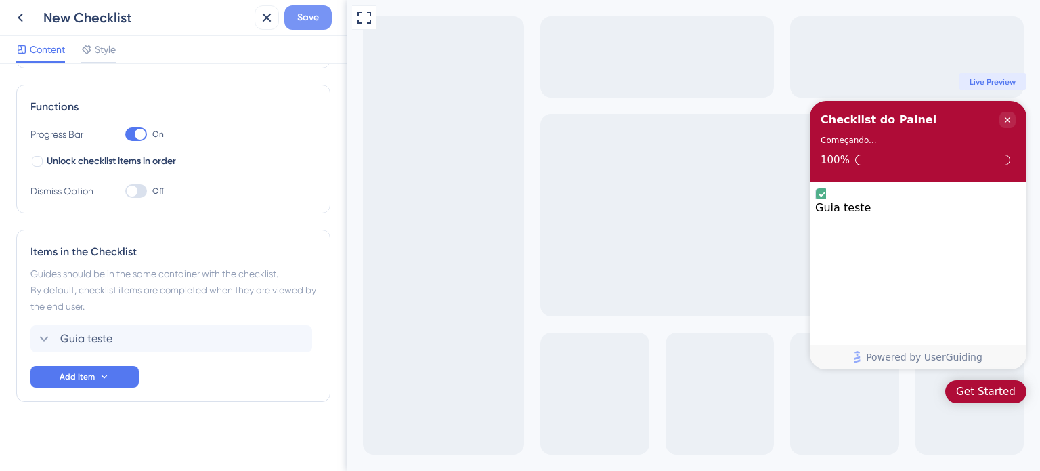
click at [317, 22] on span "Save" at bounding box center [308, 17] width 22 height 16
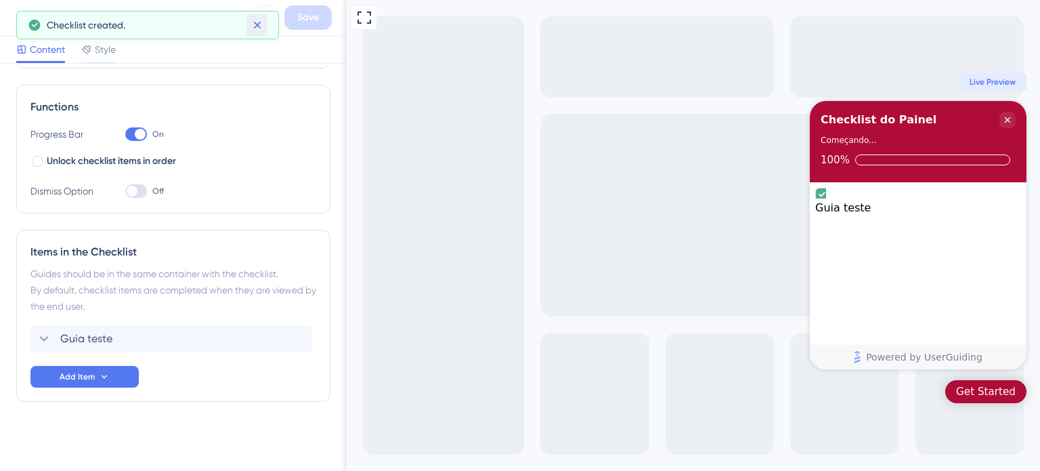
click at [257, 27] on icon at bounding box center [258, 25] width 14 height 14
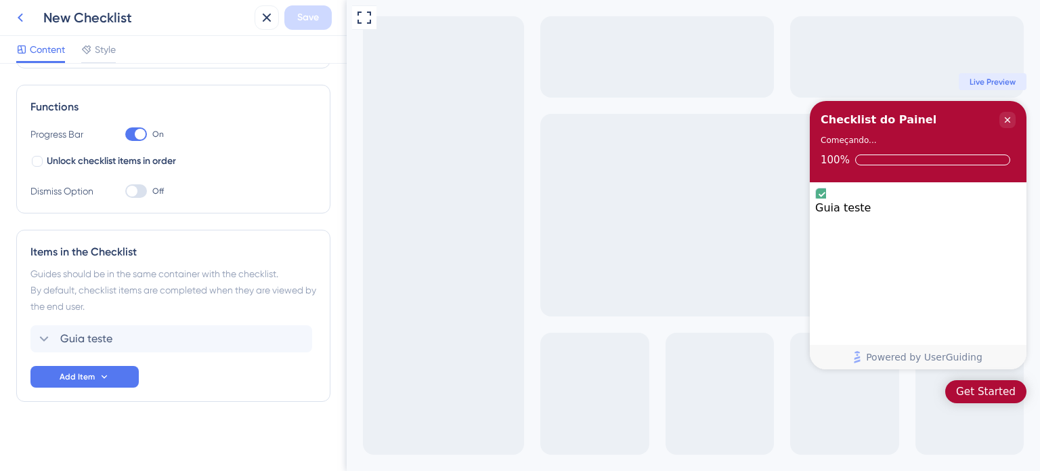
click at [23, 16] on icon at bounding box center [20, 17] width 16 height 16
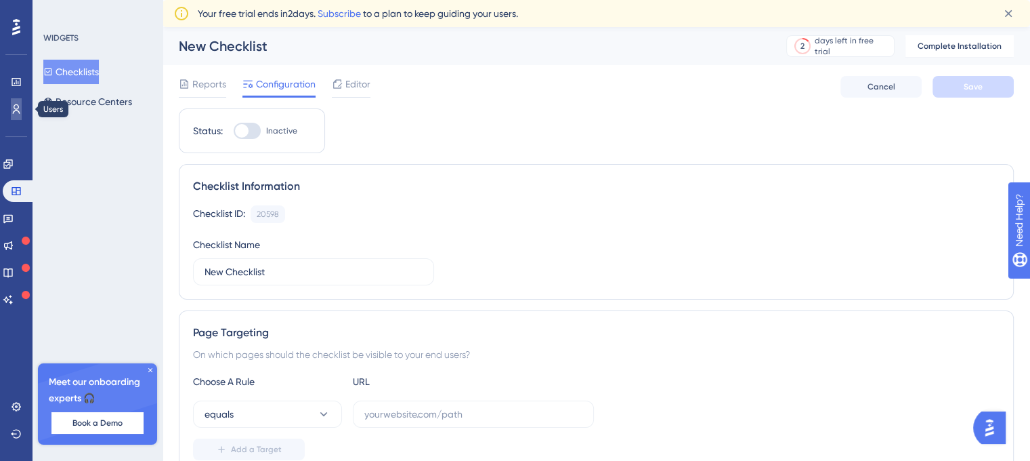
click at [15, 110] on icon at bounding box center [16, 108] width 7 height 9
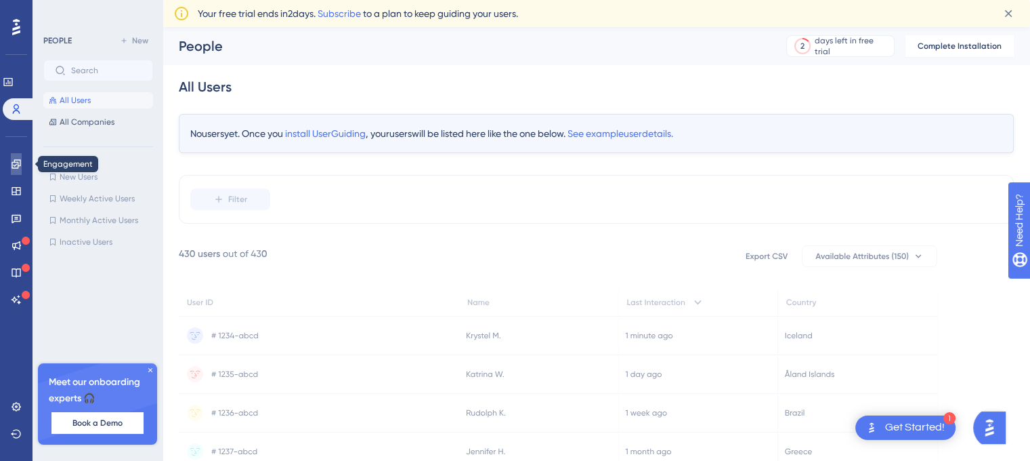
click at [17, 161] on icon at bounding box center [16, 163] width 11 height 11
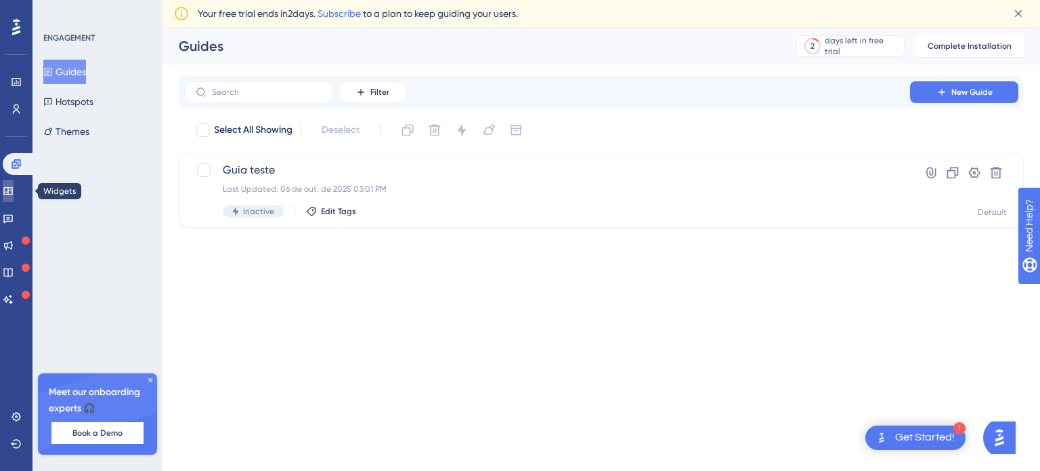
click at [14, 194] on link at bounding box center [8, 191] width 11 height 22
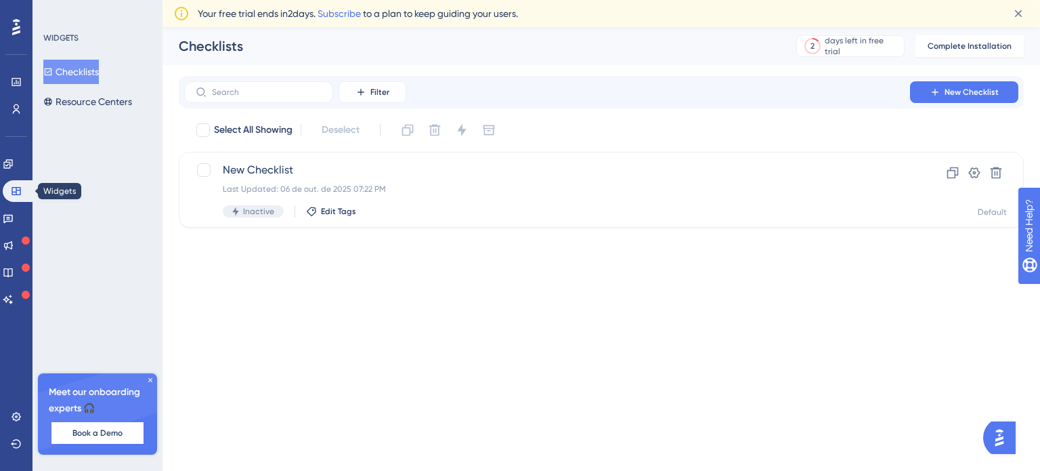
drag, startPoint x: 17, startPoint y: 191, endPoint x: 260, endPoint y: 234, distance: 247.0
click at [260, 234] on div "Performance Users Engagement Widgets Feedback Product Updates Knowledge Base AI…" at bounding box center [602, 138] width 878 height 222
click at [12, 167] on icon at bounding box center [7, 163] width 9 height 9
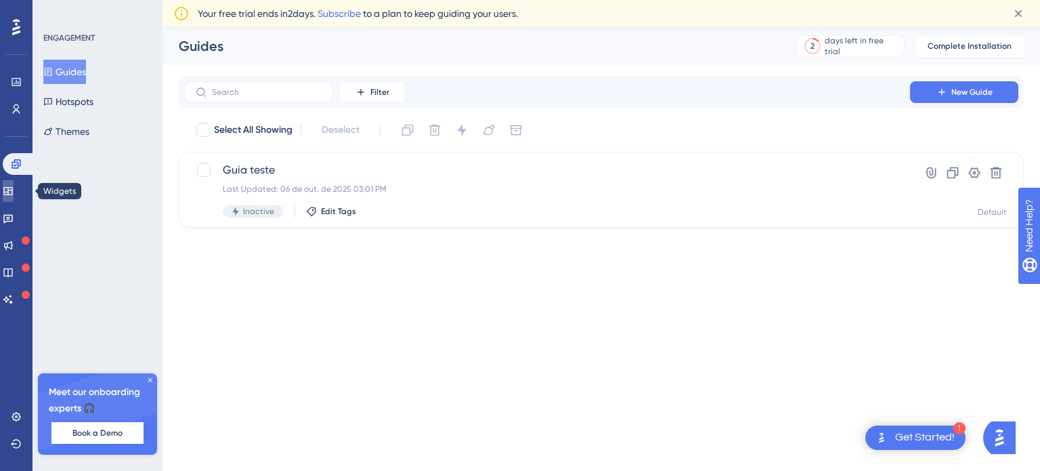
click at [6, 197] on link at bounding box center [8, 191] width 11 height 22
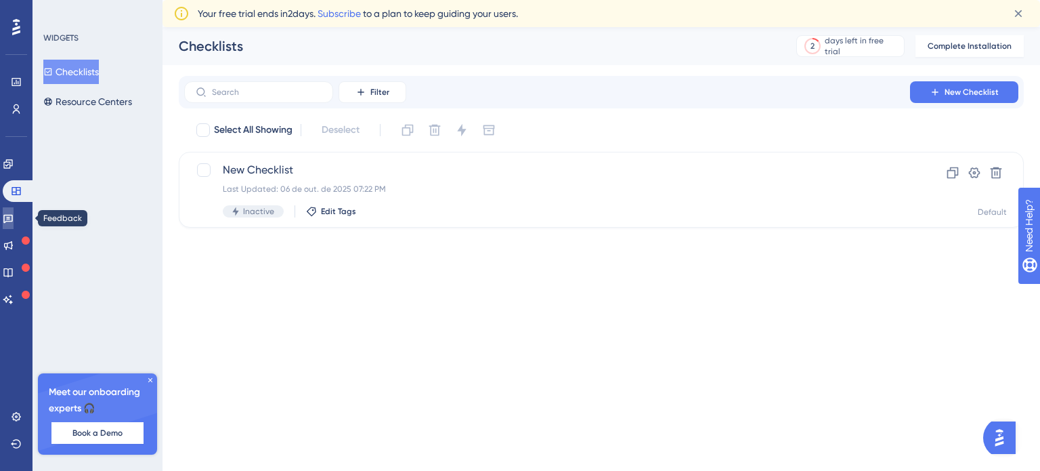
click at [13, 217] on icon at bounding box center [7, 219] width 9 height 9
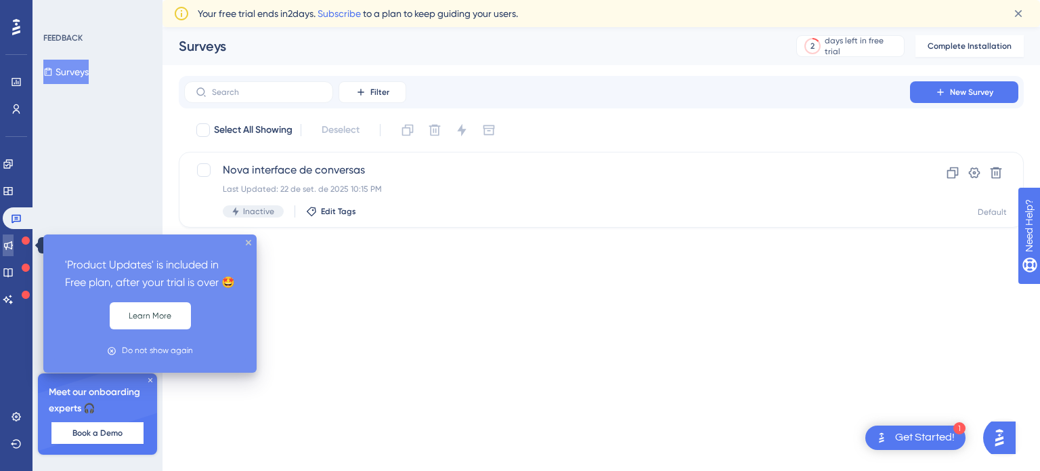
click at [14, 246] on icon at bounding box center [8, 245] width 11 height 11
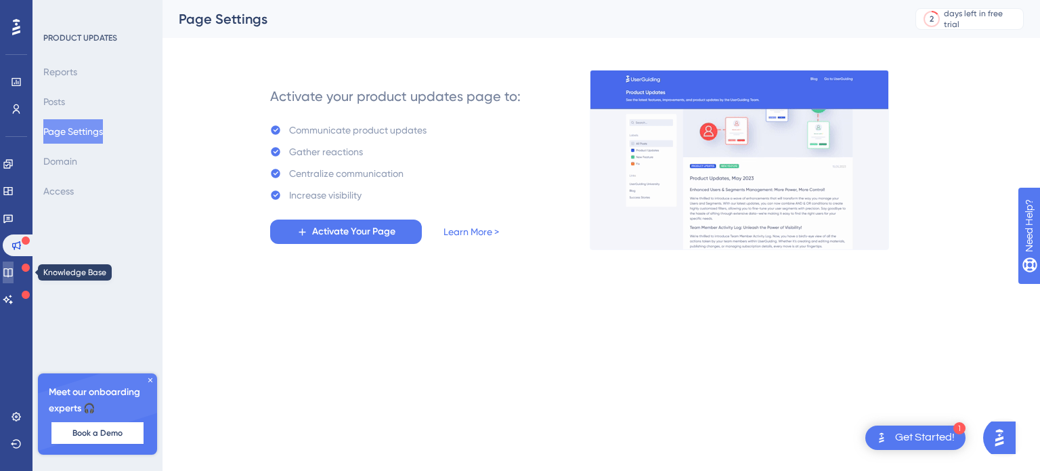
click at [14, 263] on link at bounding box center [8, 272] width 11 height 22
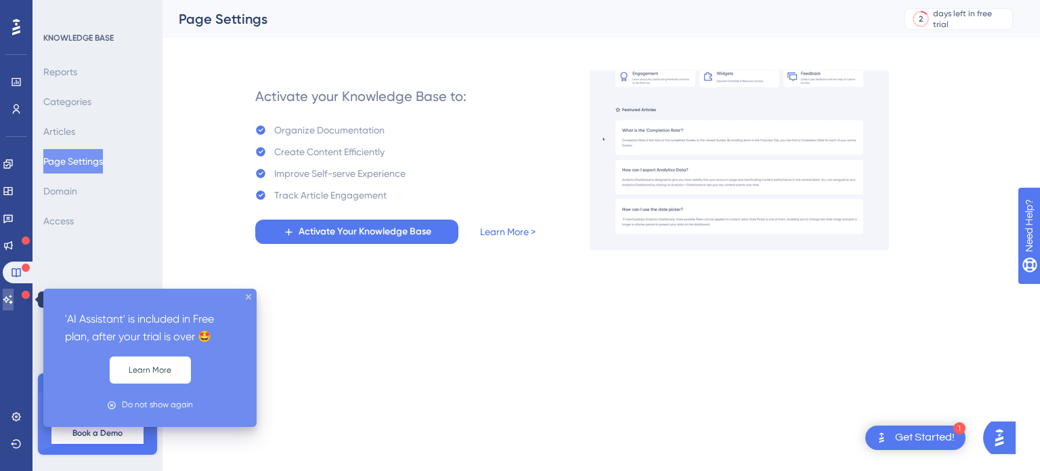
click at [14, 301] on link at bounding box center [8, 300] width 11 height 22
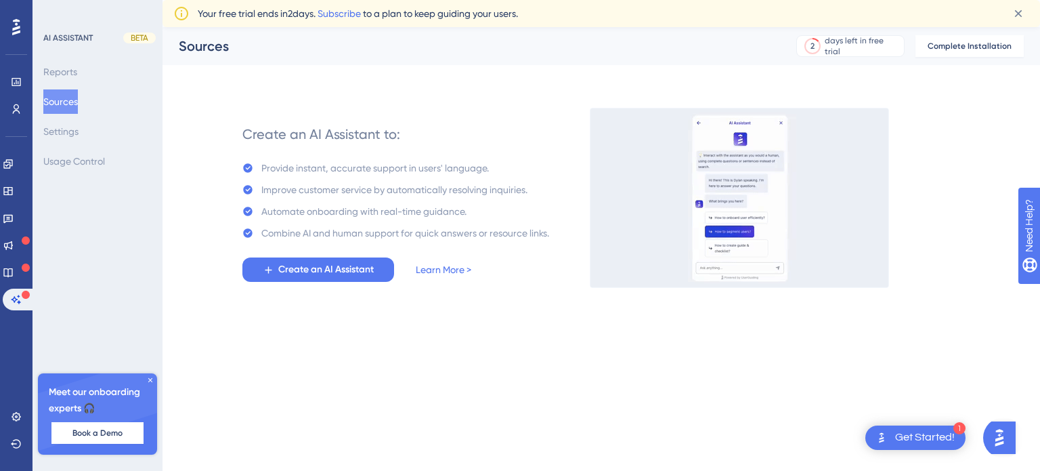
drag, startPoint x: 374, startPoint y: 4, endPoint x: 444, endPoint y: 99, distance: 118.1
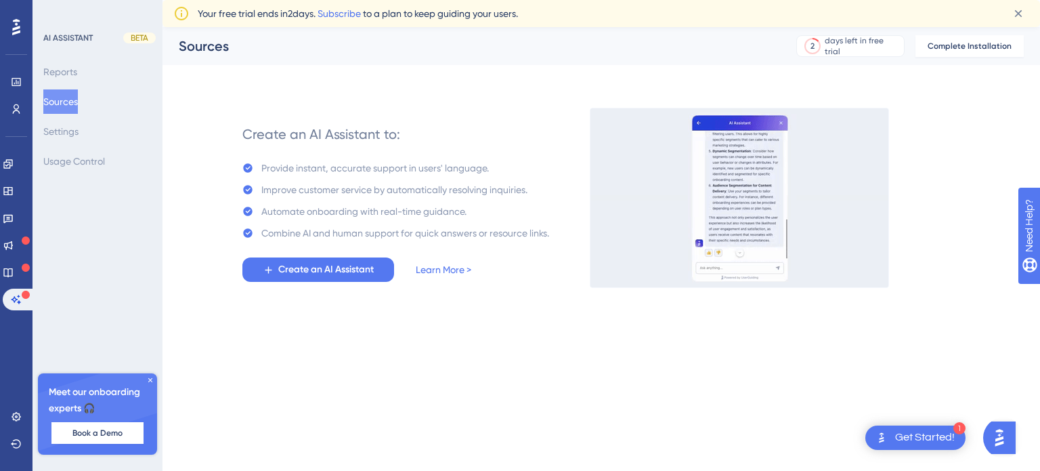
click at [473, 89] on div "Create an AI Assistant to: Provide instant, accurate support in users' language…" at bounding box center [601, 181] width 845 height 211
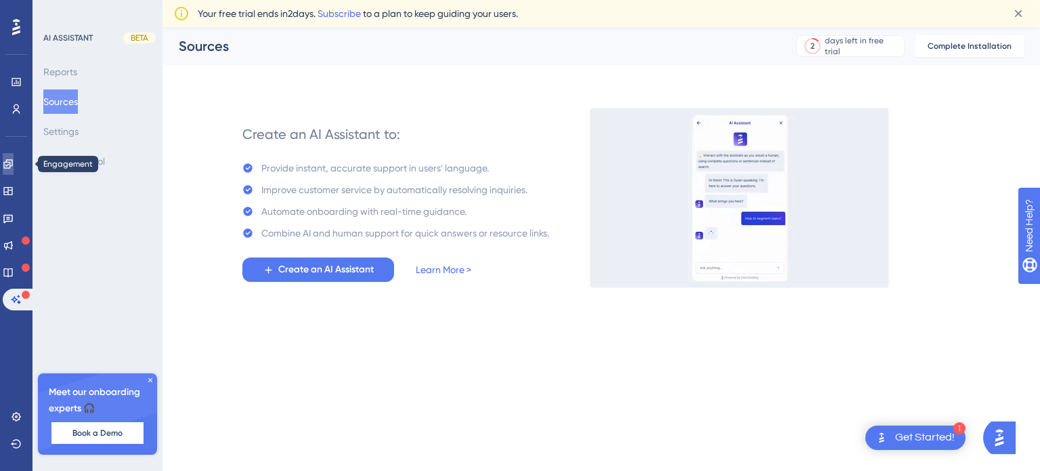
click at [12, 158] on icon at bounding box center [8, 163] width 11 height 11
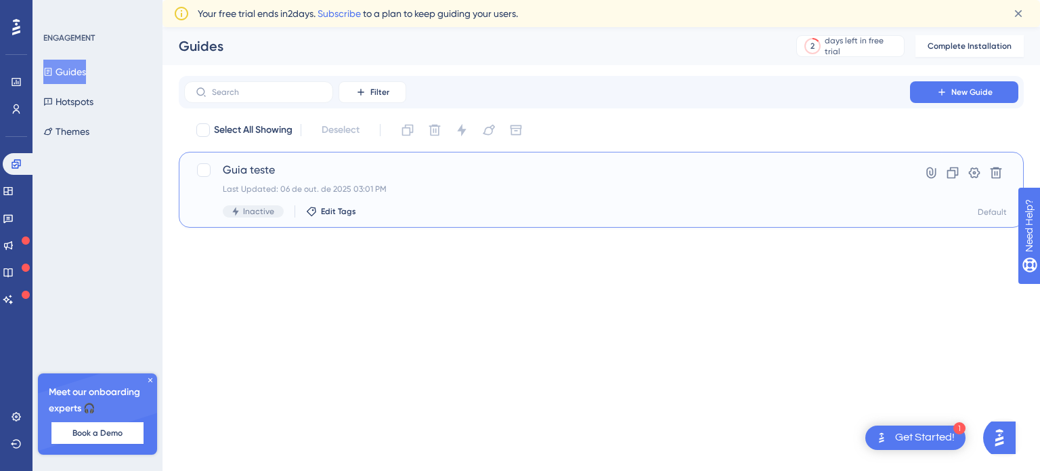
click at [246, 170] on span "Guia teste" at bounding box center [547, 170] width 649 height 16
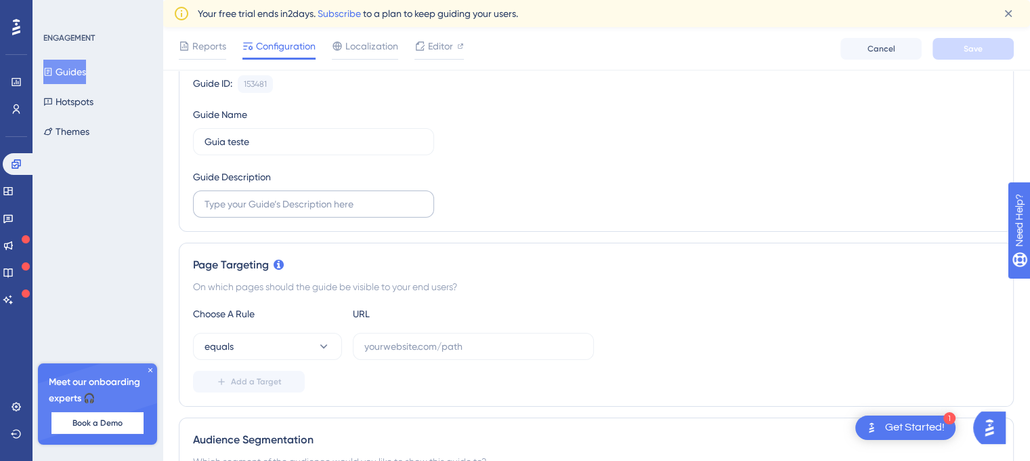
scroll to position [339, 0]
